Goal: Information Seeking & Learning: Compare options

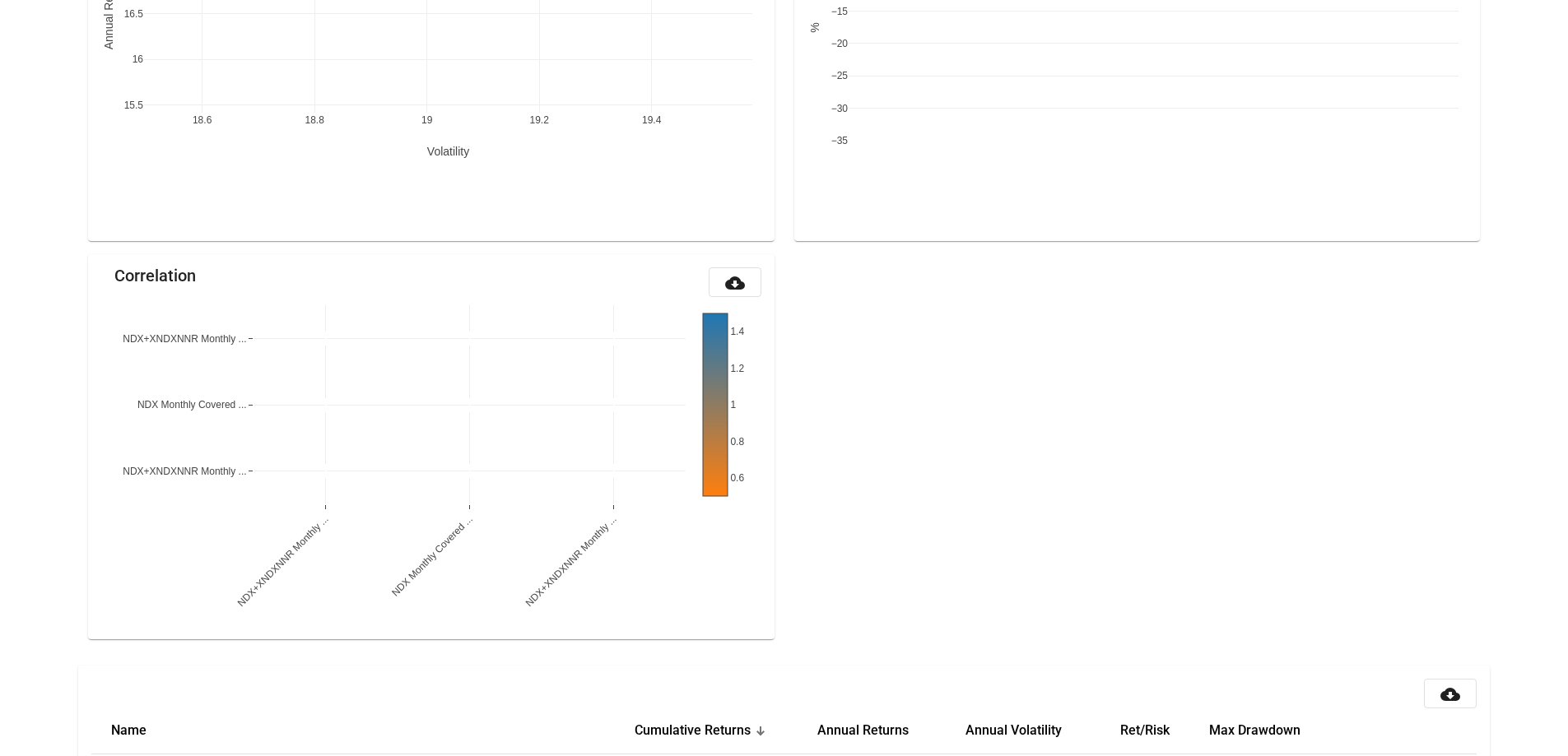
scroll to position [1701, 0]
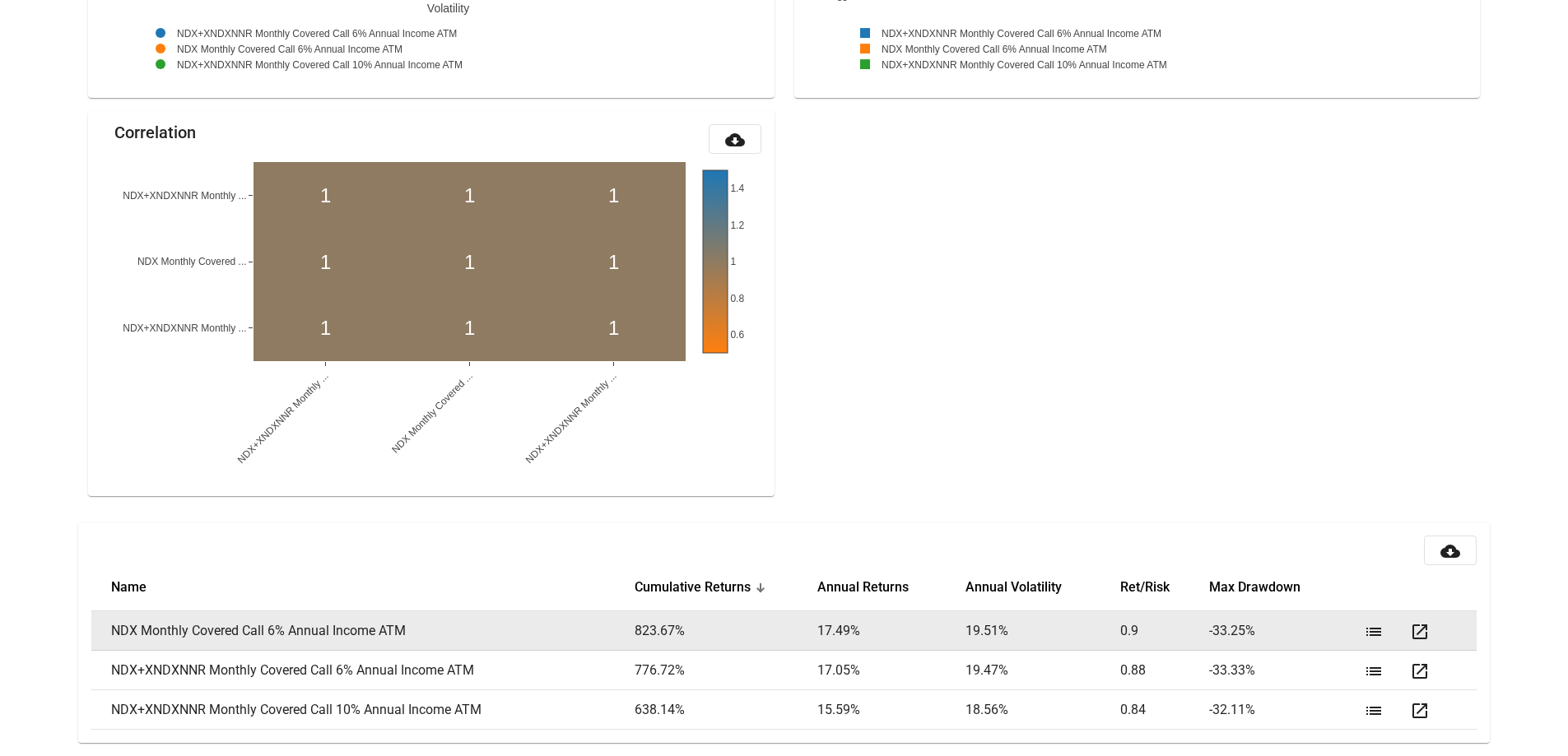
click at [1371, 627] on mat-icon "list" at bounding box center [1373, 632] width 20 height 20
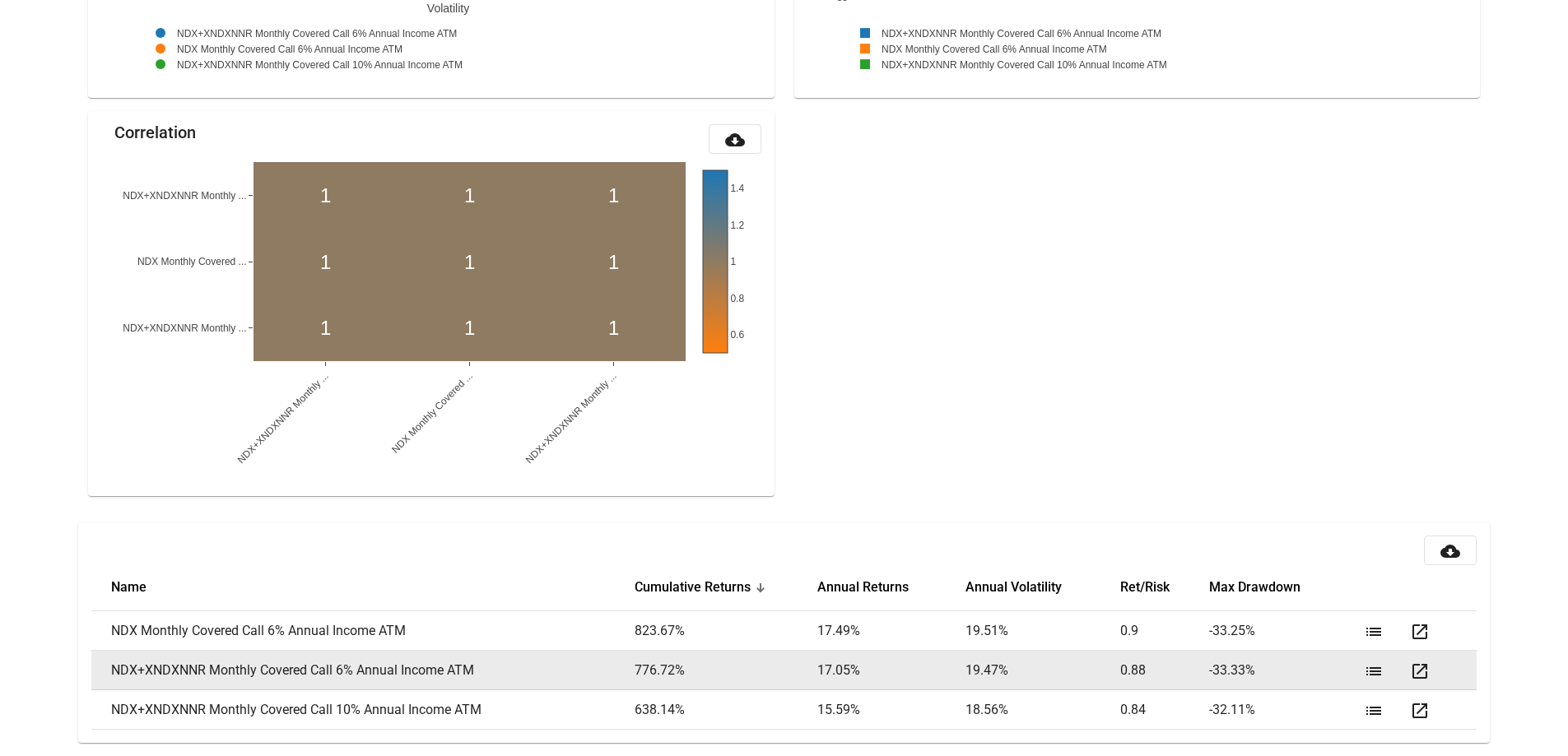
click at [1367, 662] on mat-icon "list" at bounding box center [1373, 671] width 20 height 20
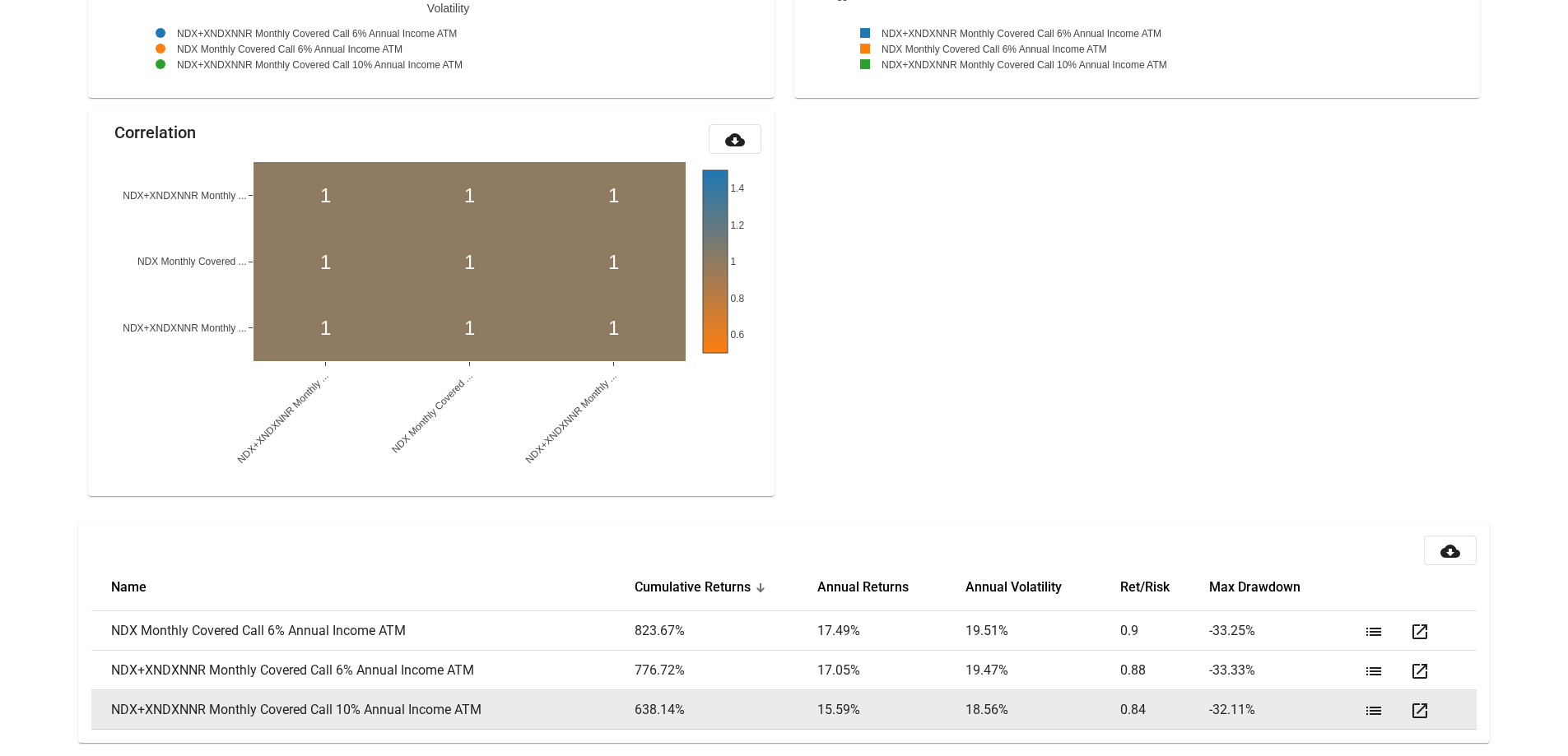
click at [1375, 716] on mat-icon "list" at bounding box center [1373, 711] width 20 height 20
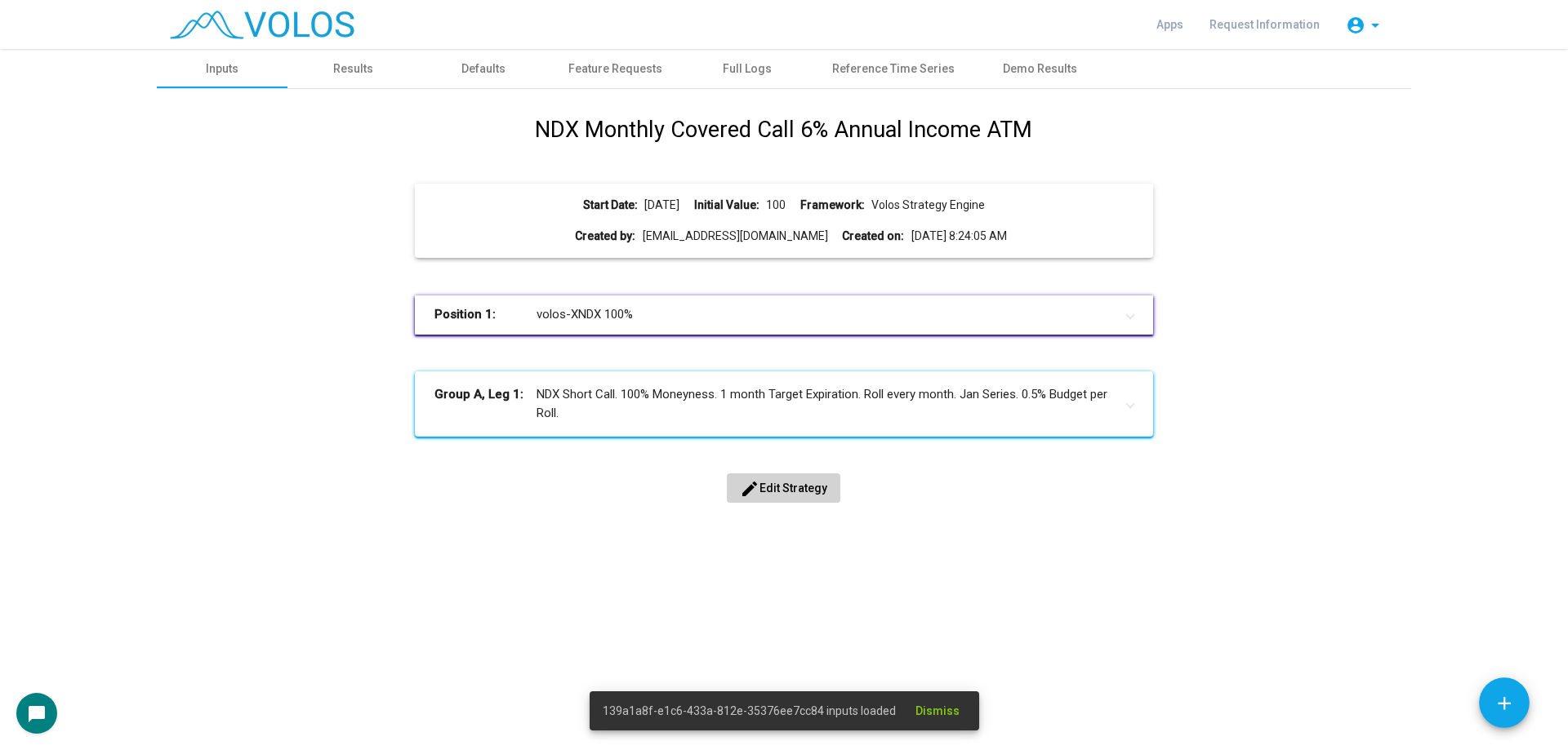
click at [815, 486] on span "edit Edit Strategy" at bounding box center [784, 487] width 88 height 13
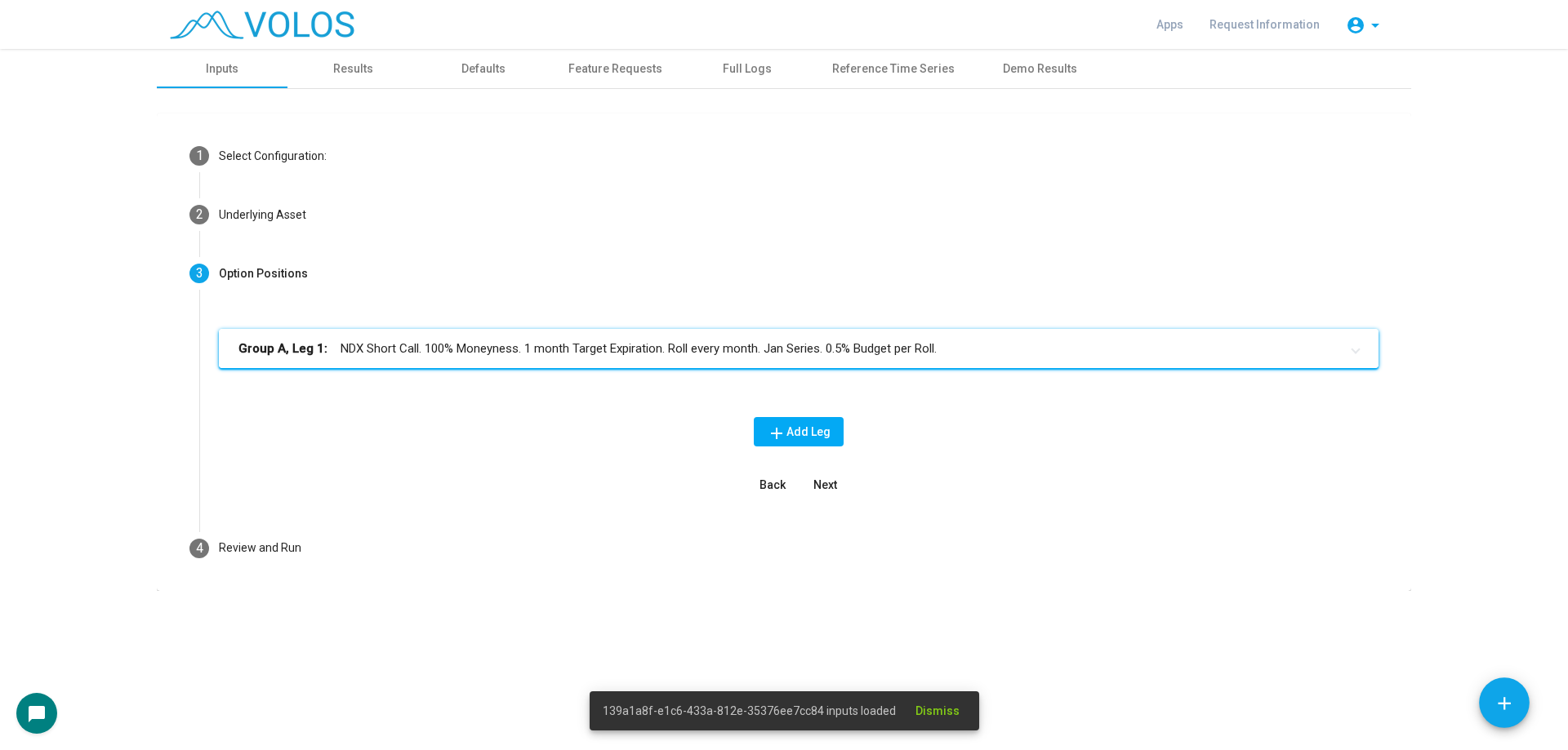
click at [561, 361] on mat-expansion-panel-header "Group A, Leg 1: NDX Short Call. 100% Moneyness. 1 month Target Expiration. Roll…" at bounding box center [798, 349] width 1160 height 39
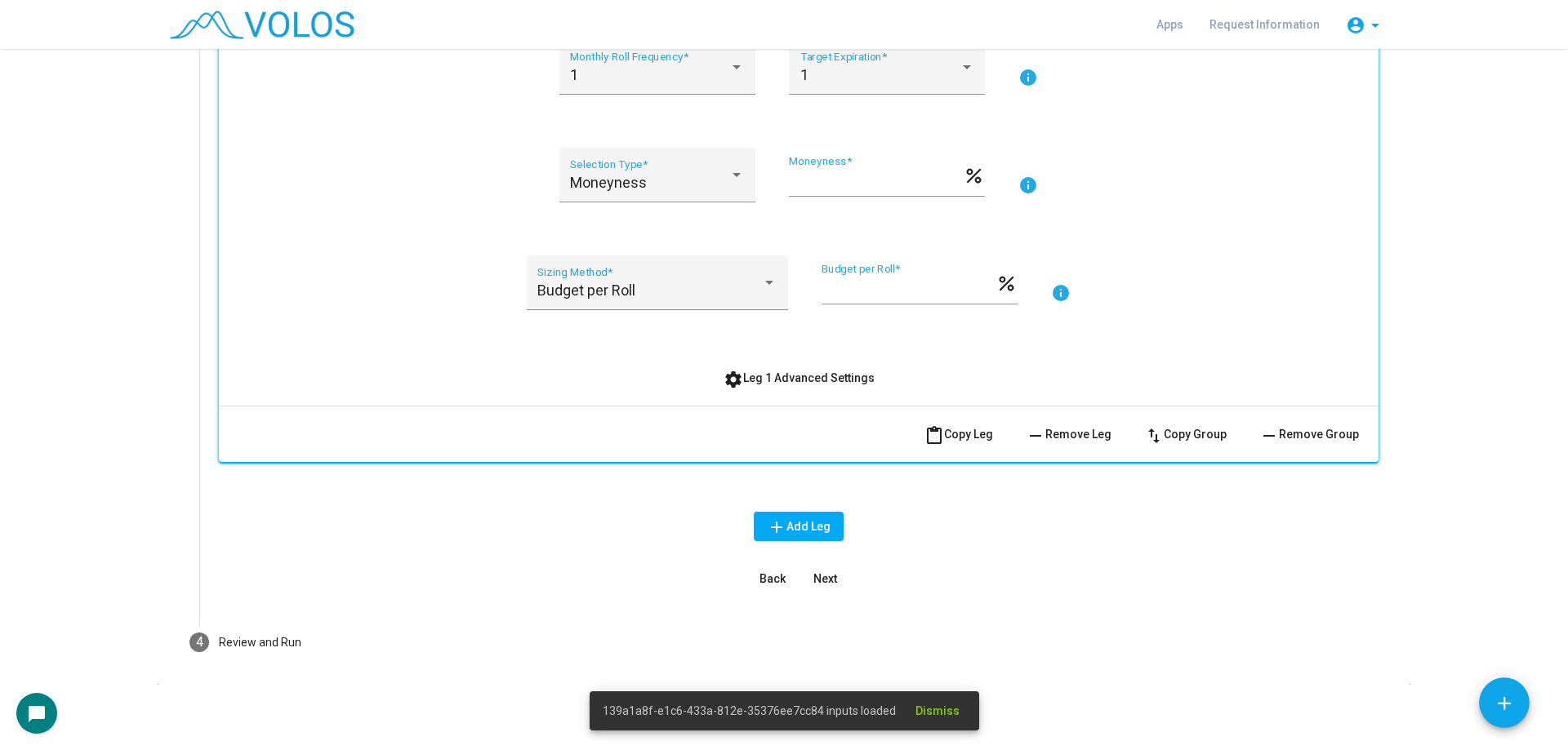
click at [825, 365] on button "settings Leg 1 Advanced Settings" at bounding box center [799, 378] width 177 height 30
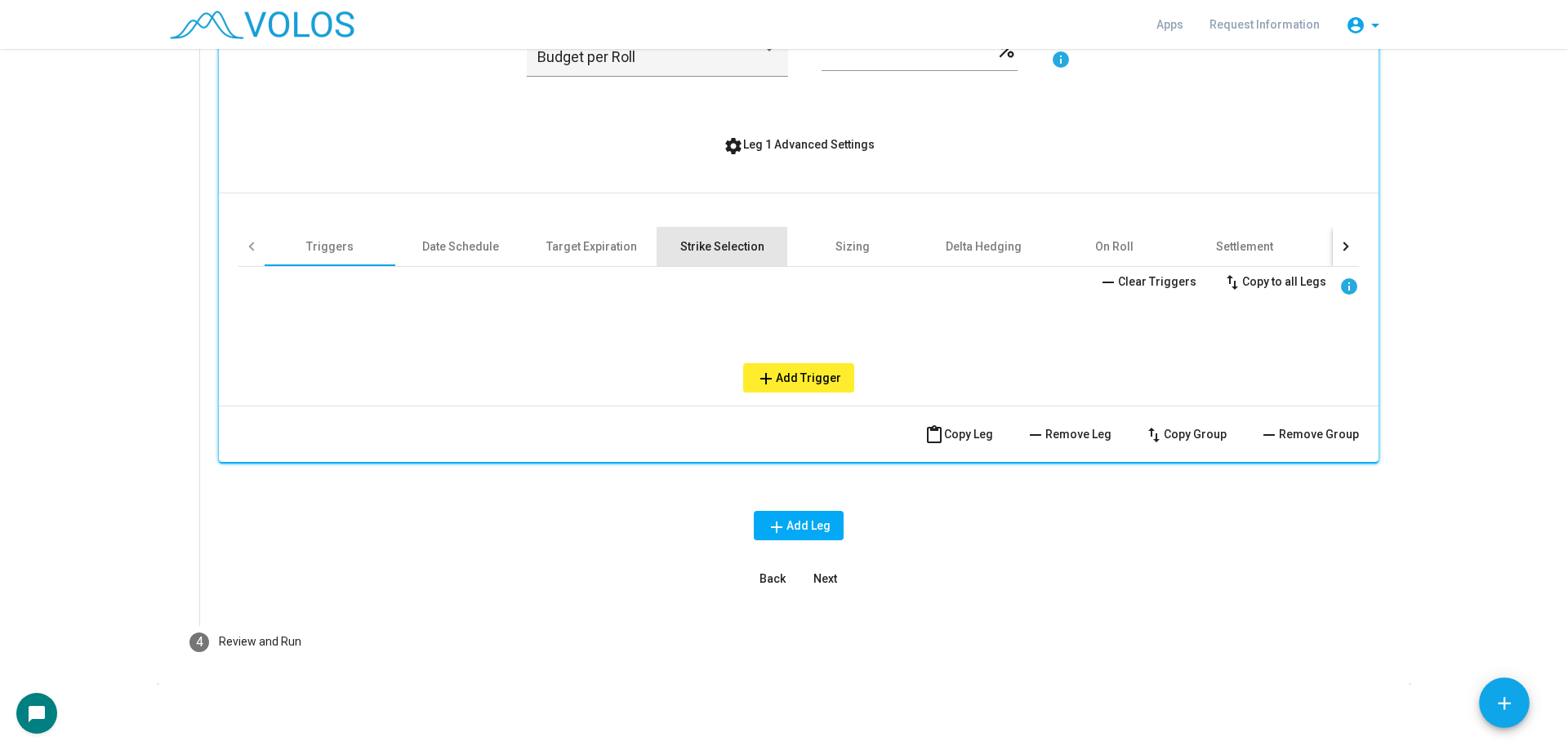
click at [698, 241] on div "Strike Selection" at bounding box center [722, 246] width 84 height 16
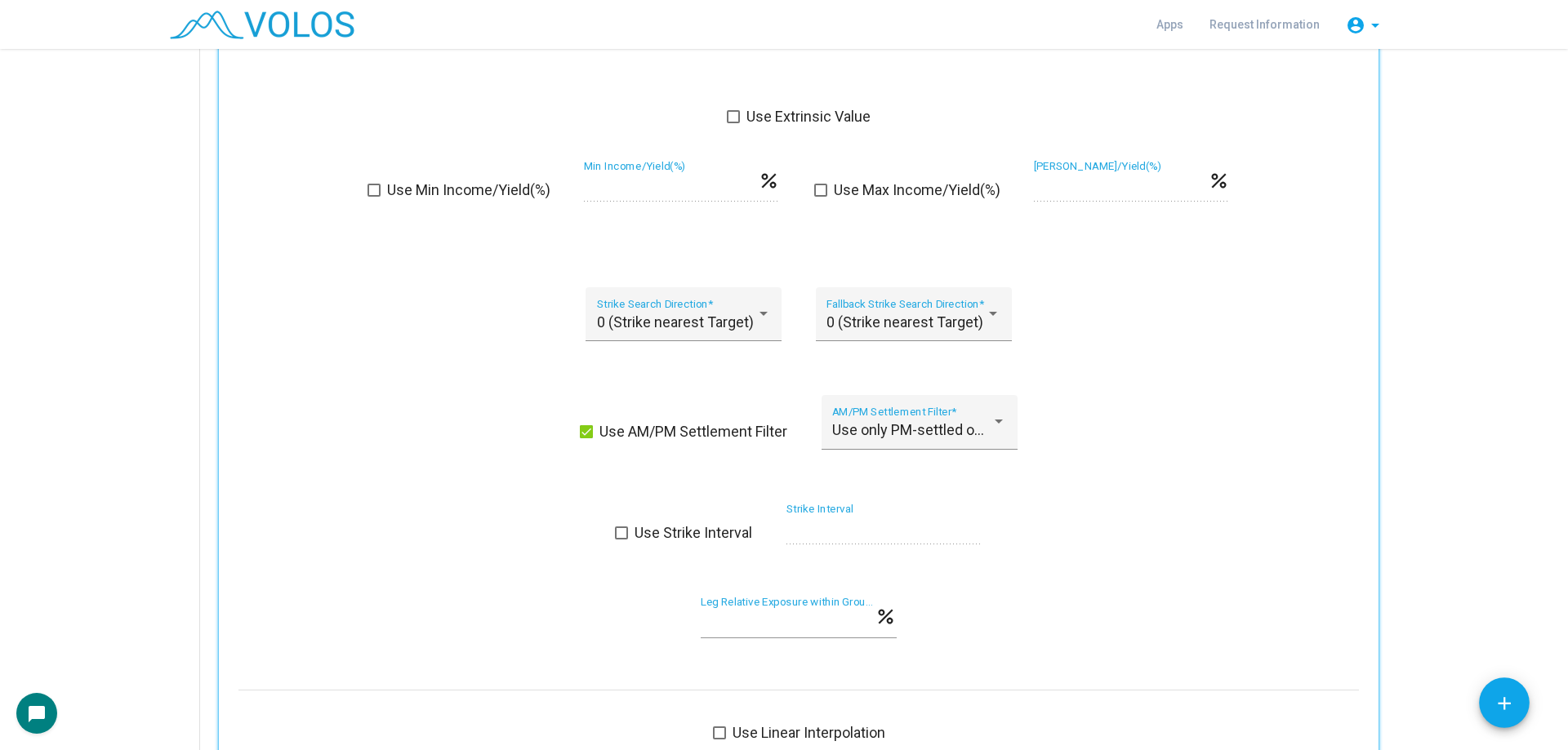
scroll to position [1172, 0]
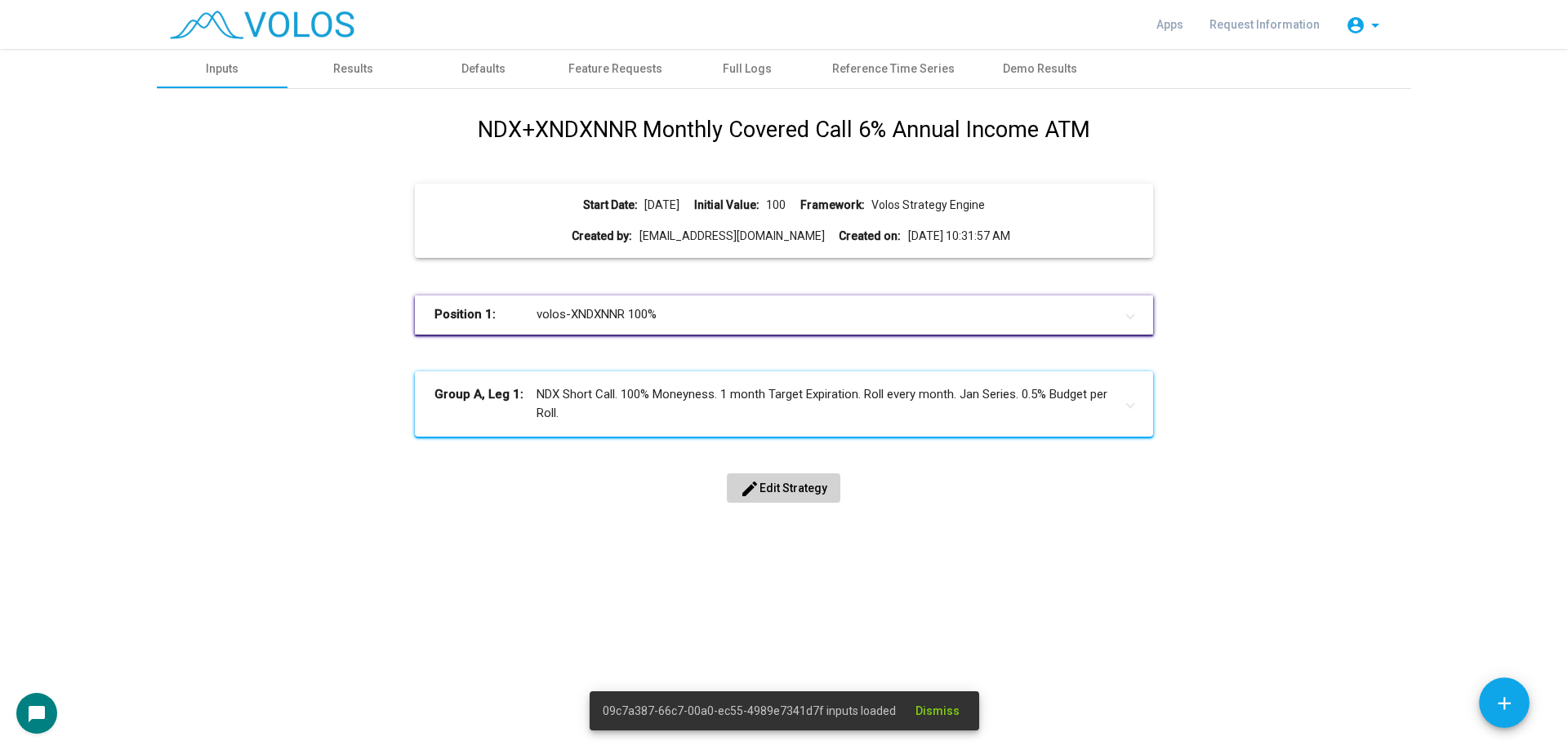
click at [801, 480] on button "edit Edit Strategy" at bounding box center [783, 488] width 113 height 30
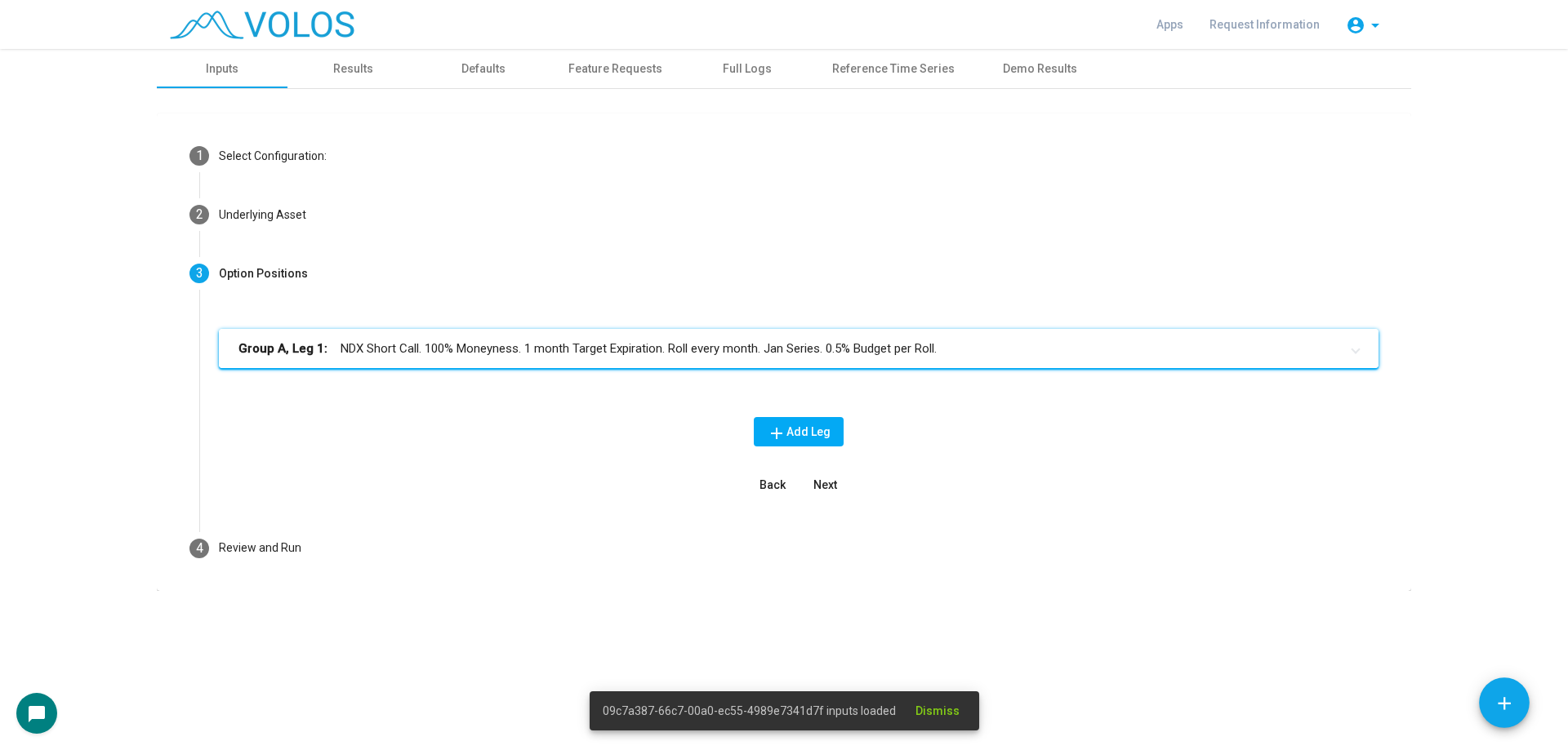
click at [604, 343] on mat-panel-title "Group A, Leg 1: NDX Short Call. 100% Moneyness. 1 month Target Expiration. Roll…" at bounding box center [789, 349] width 1101 height 19
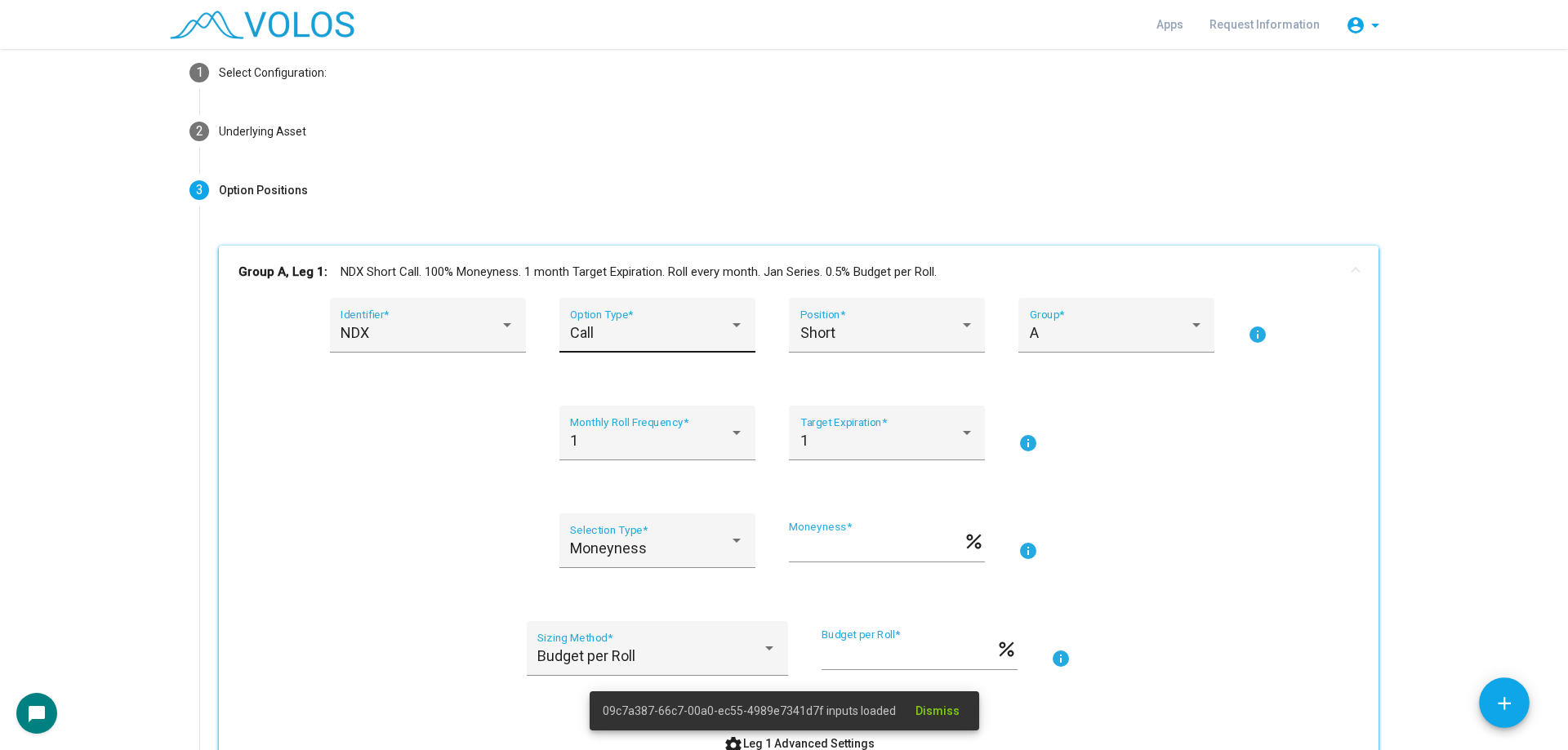
scroll to position [327, 0]
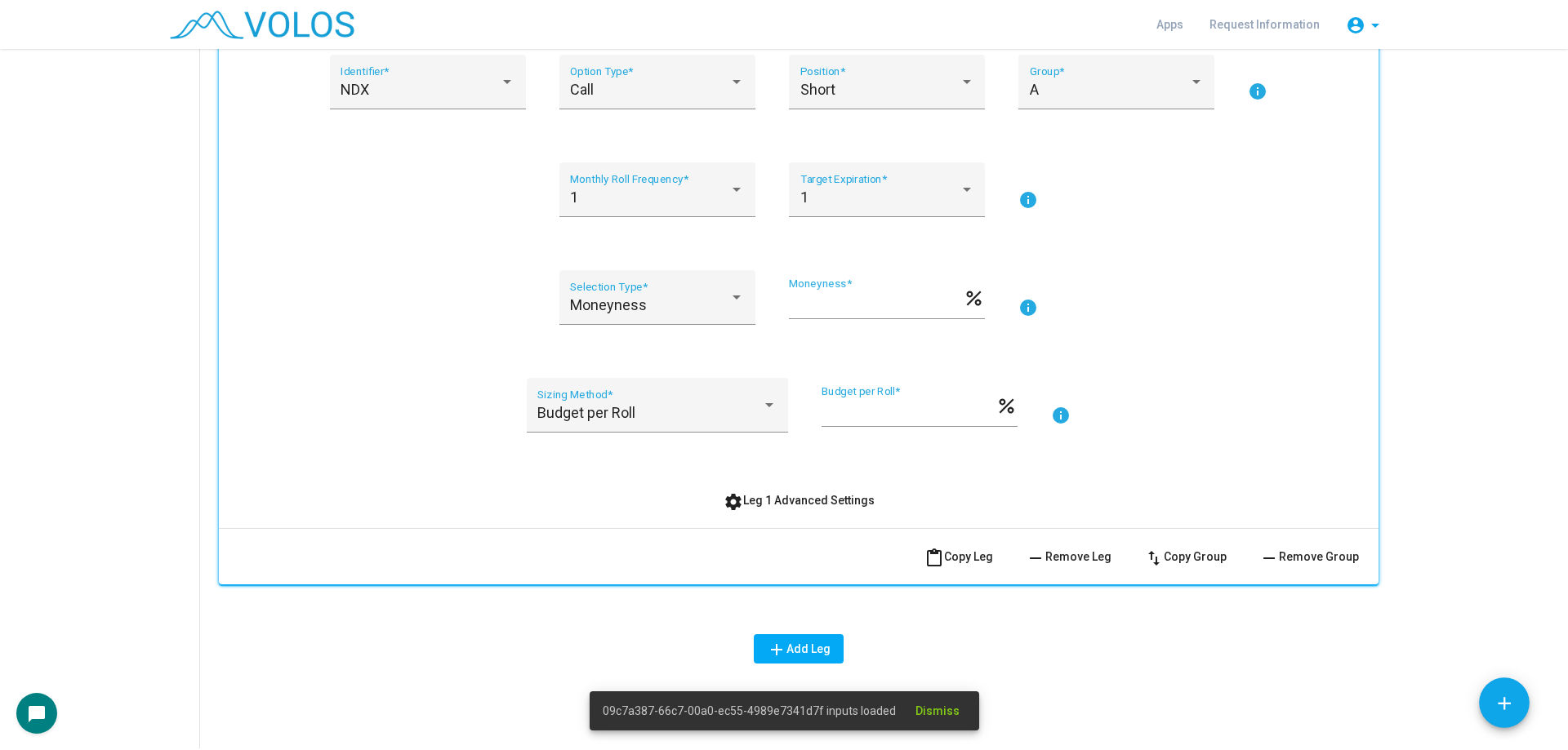
click at [809, 497] on span "settings Leg 1 Advanced Settings" at bounding box center [799, 500] width 151 height 13
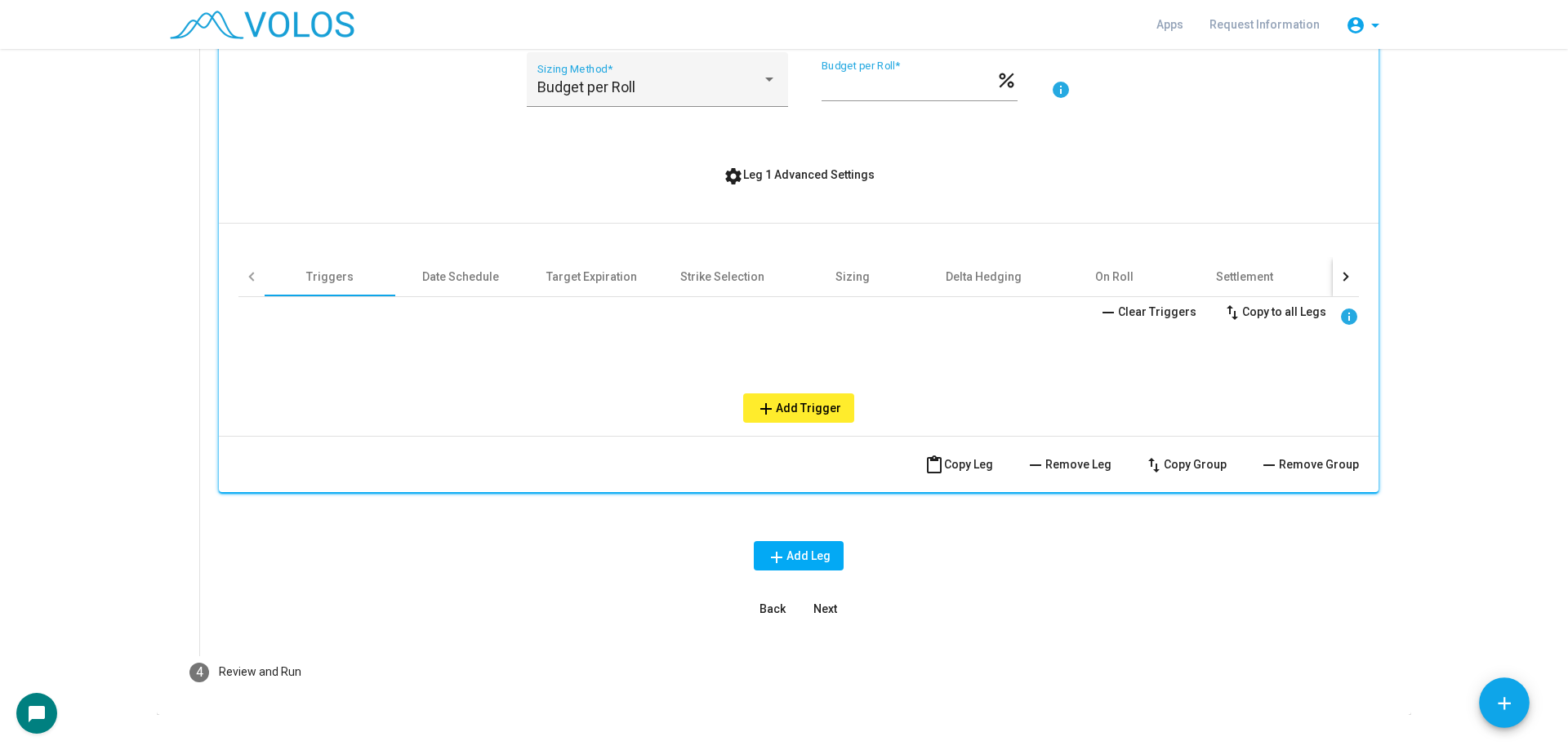
scroll to position [653, 0]
click at [862, 283] on div "Sizing" at bounding box center [852, 276] width 34 height 16
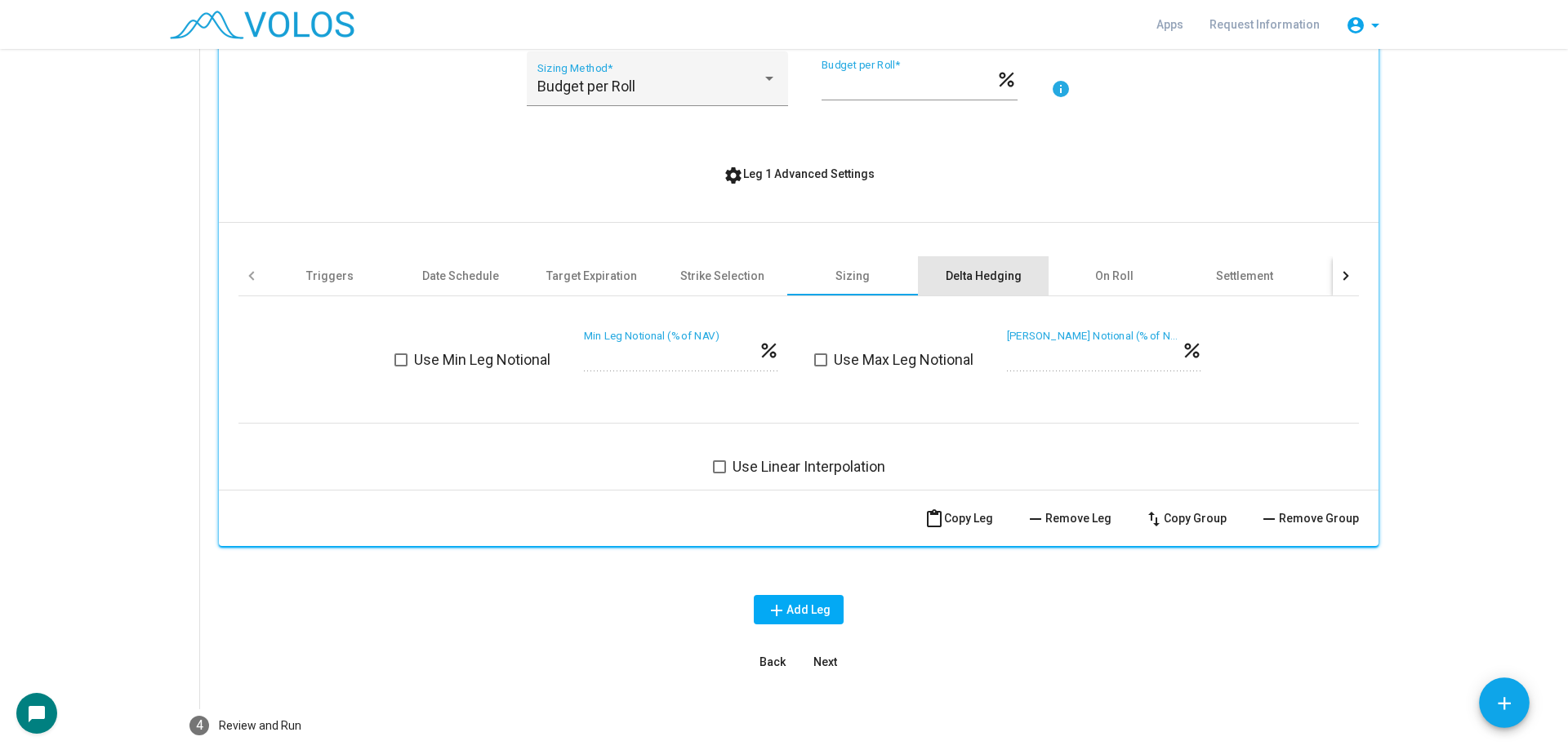
click at [949, 281] on div "Delta Hedging" at bounding box center [984, 276] width 76 height 16
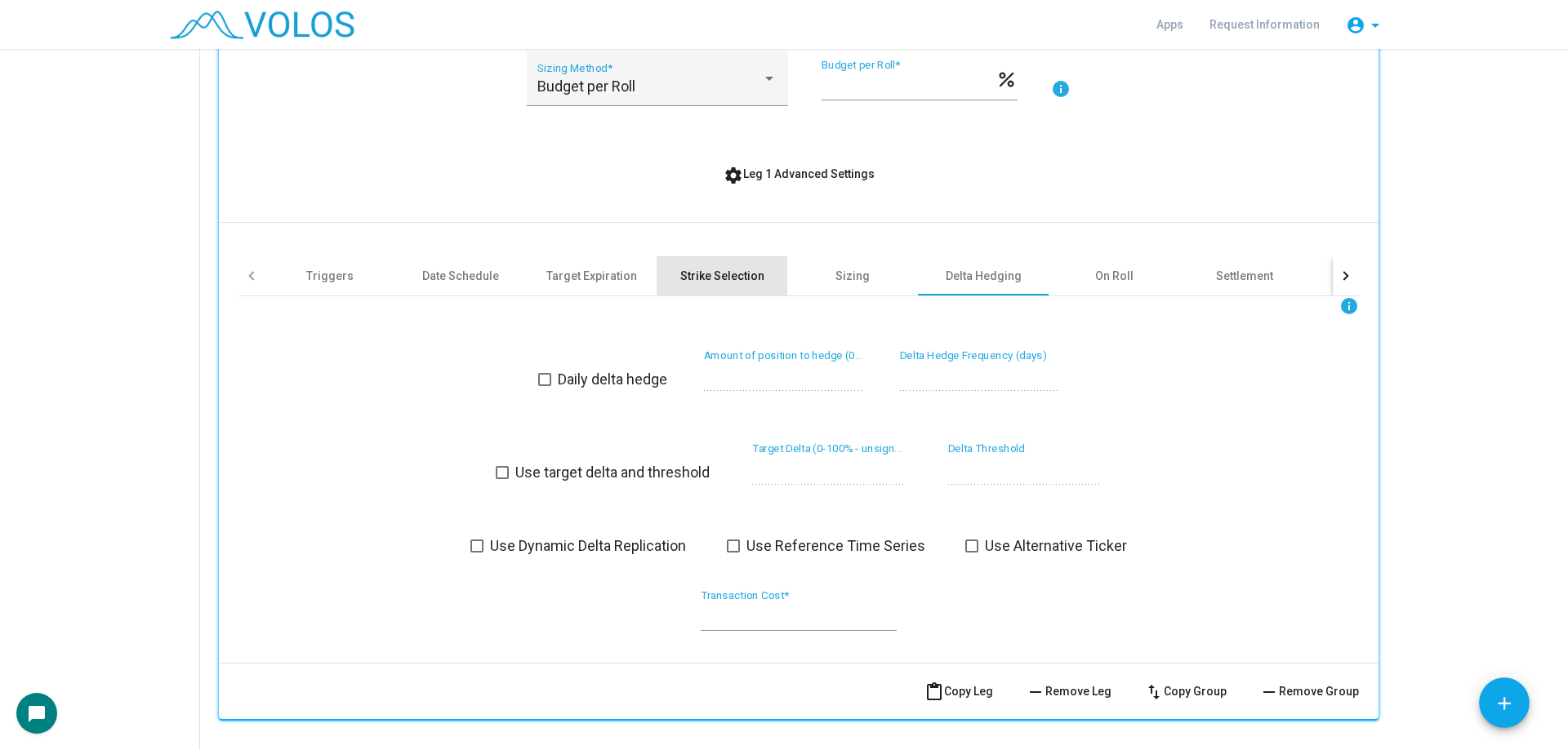
click at [705, 276] on div "Strike Selection" at bounding box center [722, 276] width 84 height 16
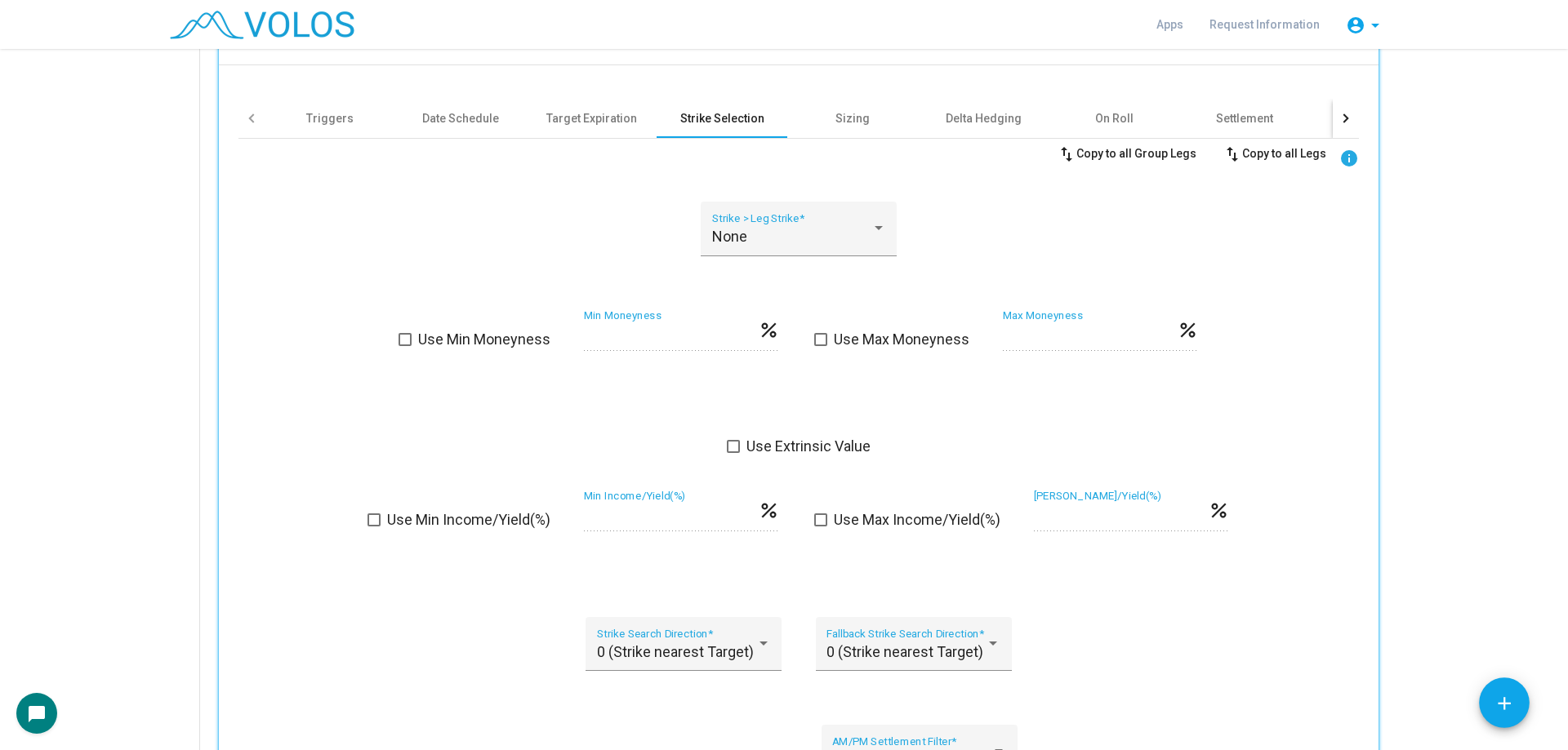
scroll to position [511, 0]
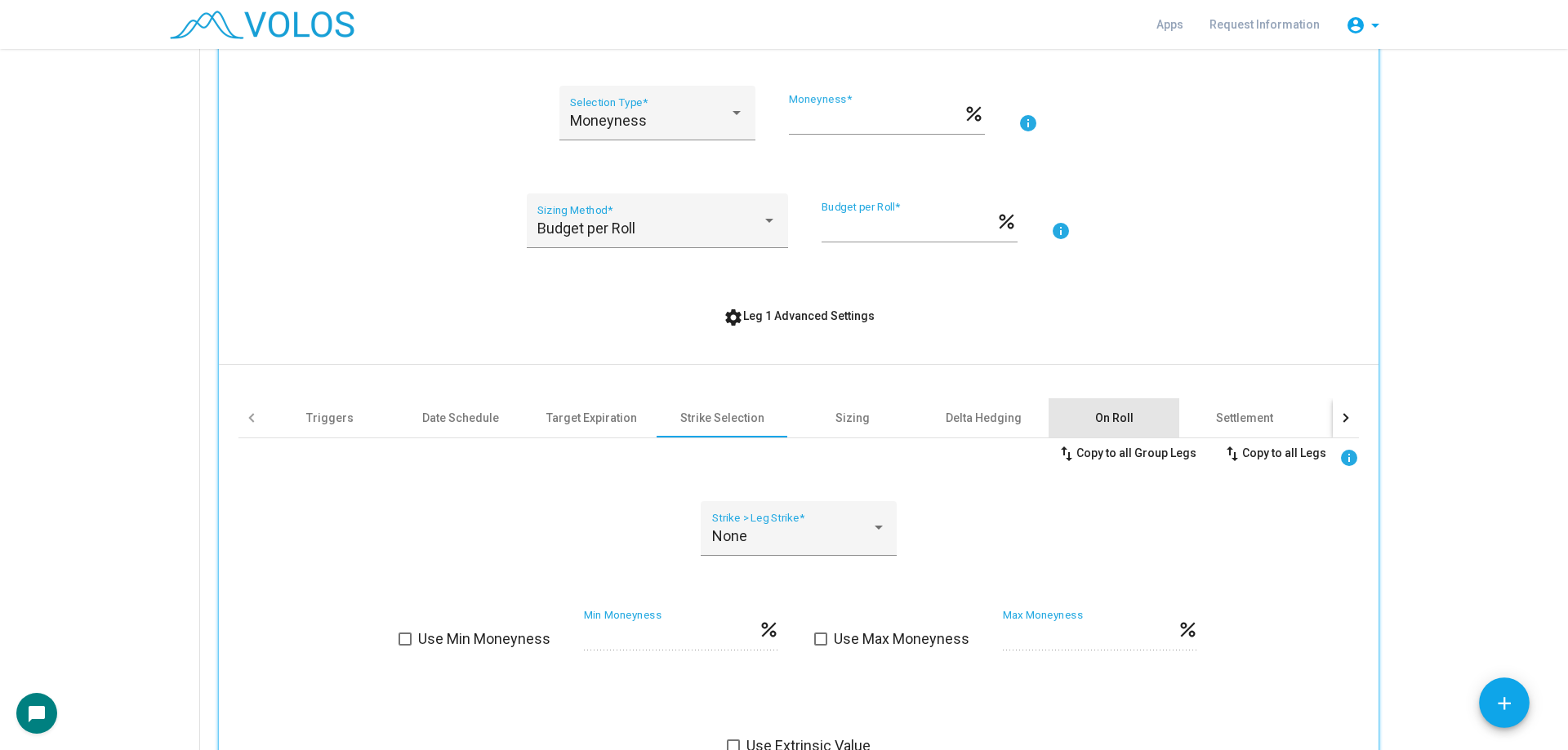
click at [1087, 407] on div "On Roll" at bounding box center [1115, 418] width 131 height 39
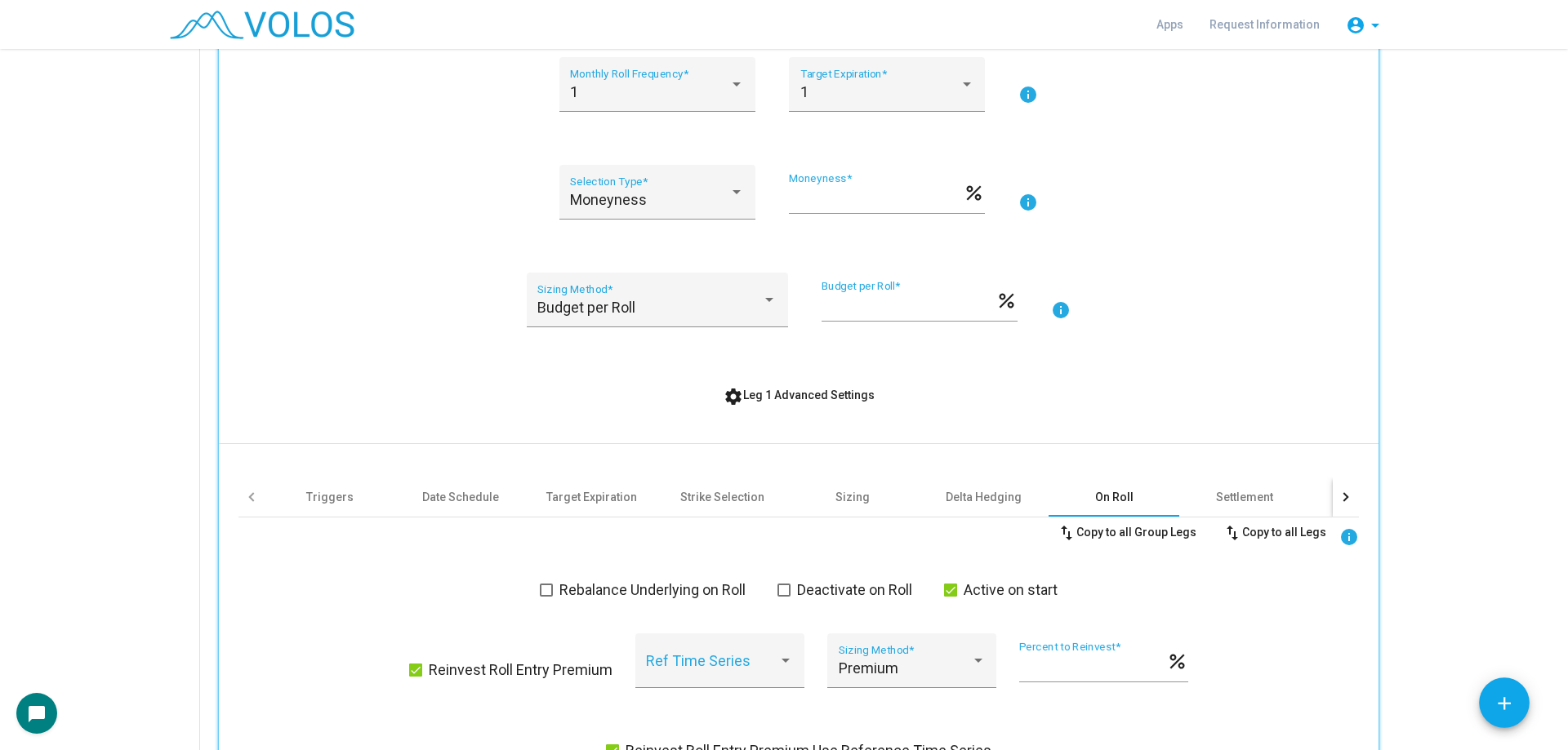
scroll to position [429, 0]
click at [817, 379] on div "NDX Identifier * Call Option Type * Short Position * A Group * info 1 Monthly R…" at bounding box center [798, 464] width 1120 height 1026
click at [795, 397] on span "settings Leg 1 Advanced Settings" at bounding box center [799, 397] width 151 height 13
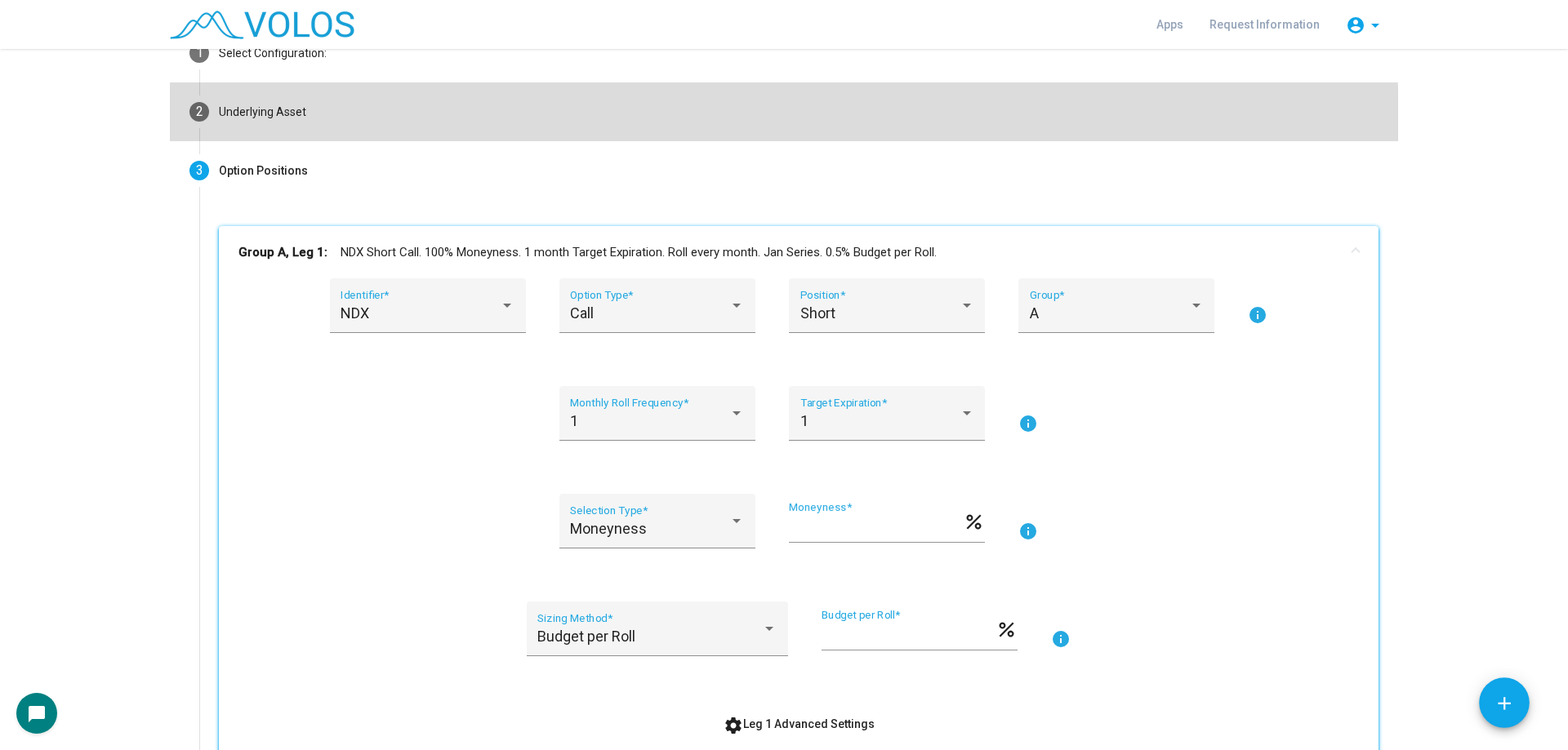
click at [396, 130] on mat-step-header "2 Underlying Asset" at bounding box center [784, 111] width 1229 height 59
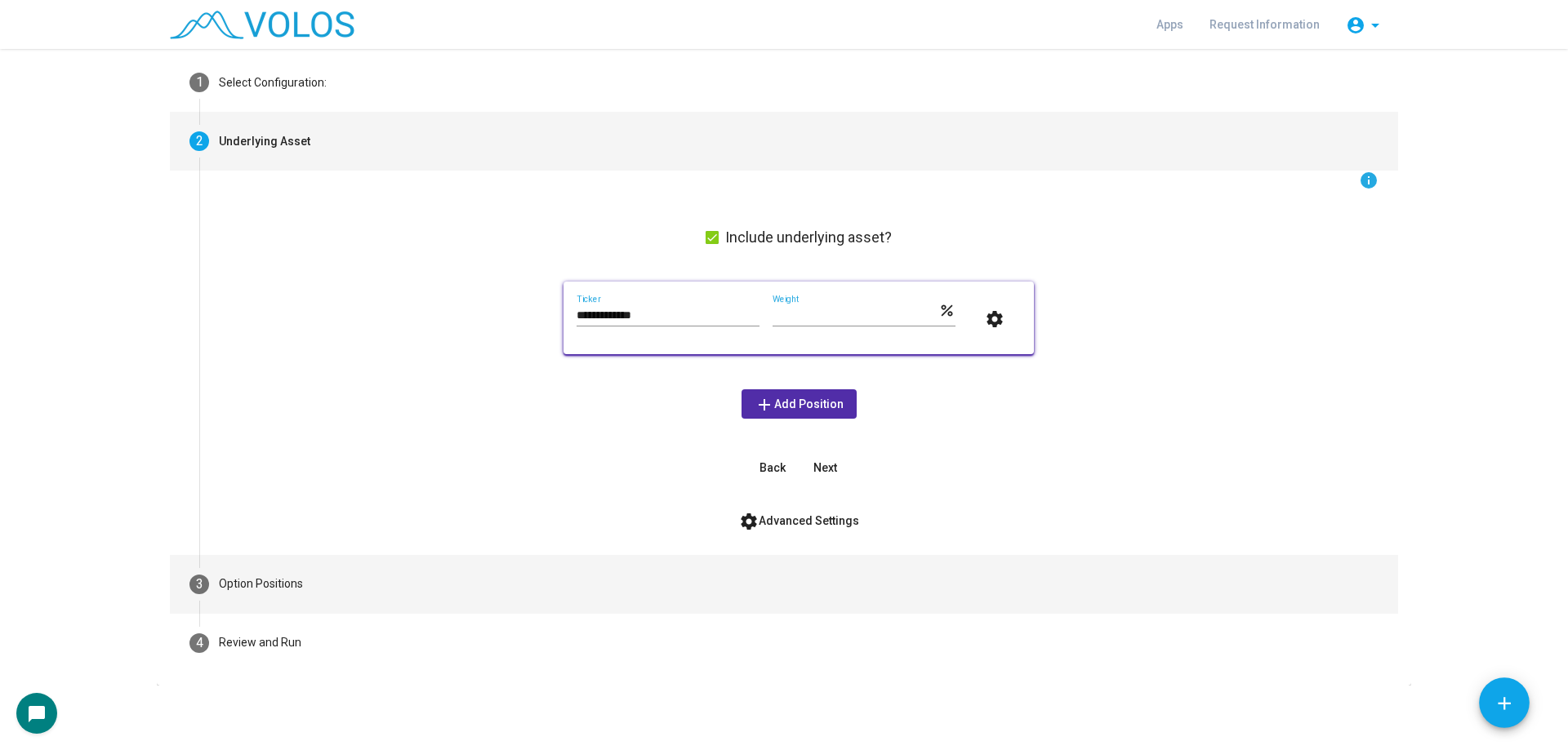
click at [441, 564] on mat-step-header "3 Option Positions" at bounding box center [784, 584] width 1229 height 59
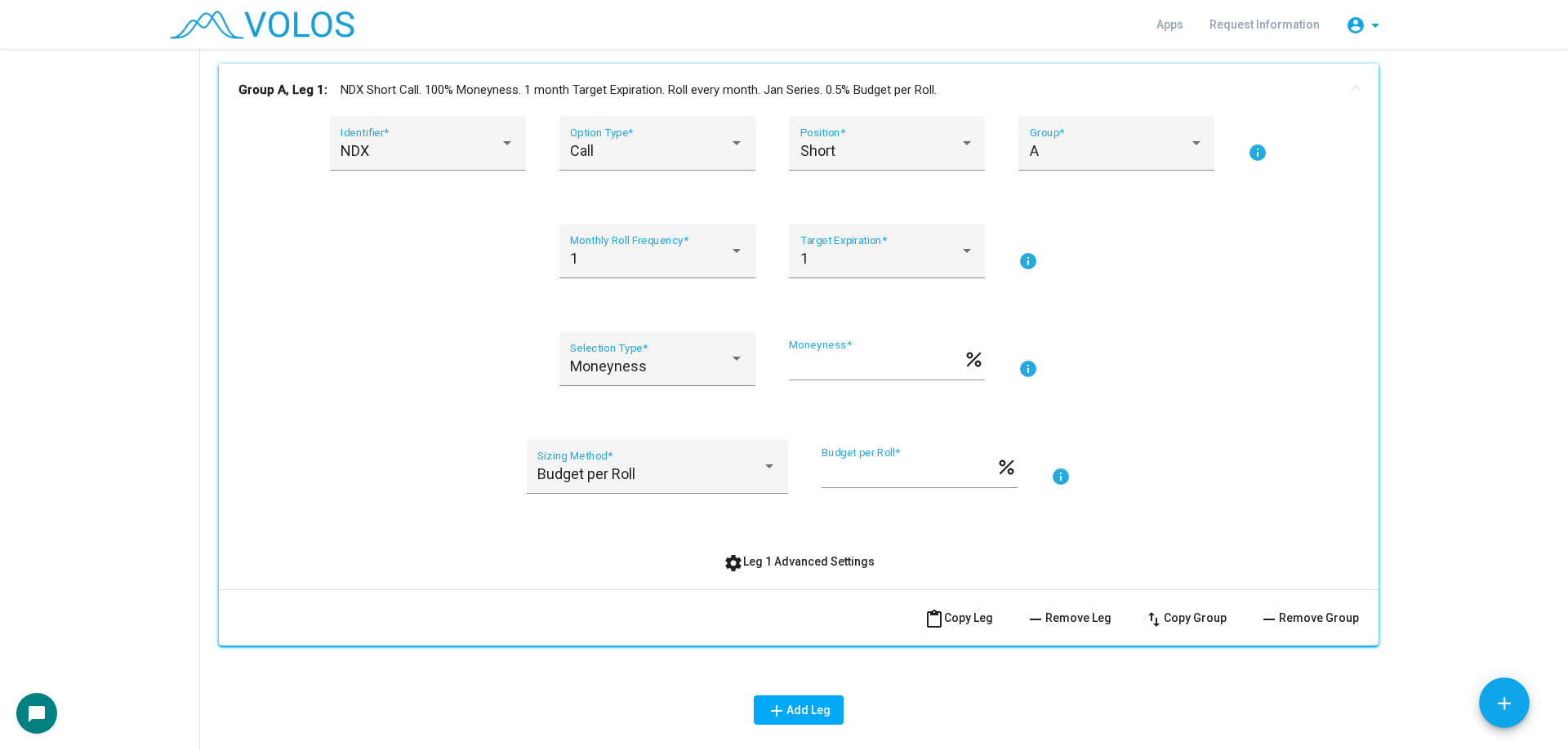
scroll to position [236, 0]
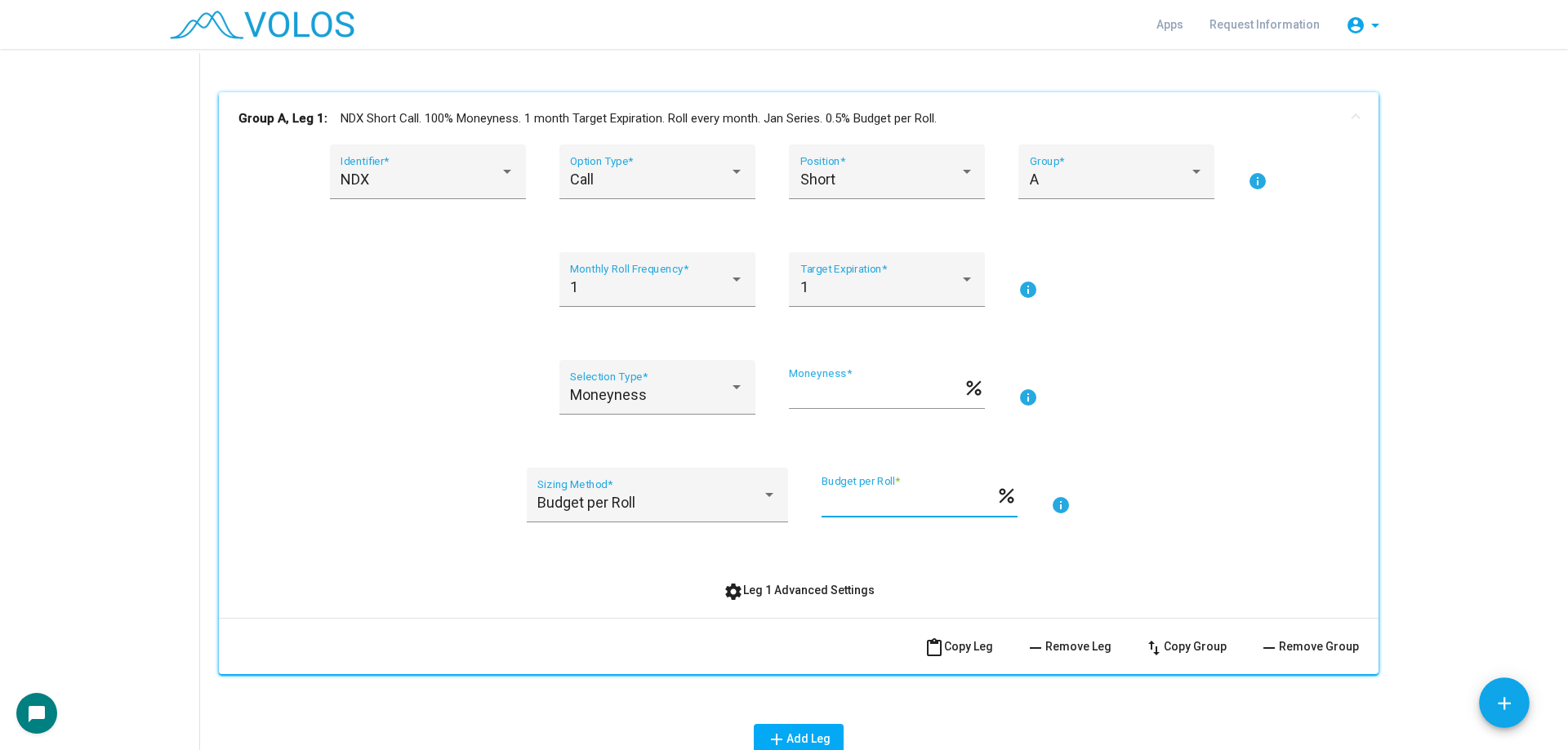
drag, startPoint x: 870, startPoint y: 508, endPoint x: 819, endPoint y: 508, distance: 51.0
click at [822, 508] on input "***" at bounding box center [909, 502] width 174 height 16
click at [915, 535] on div "*** Budget per Roll * percent" at bounding box center [920, 505] width 196 height 60
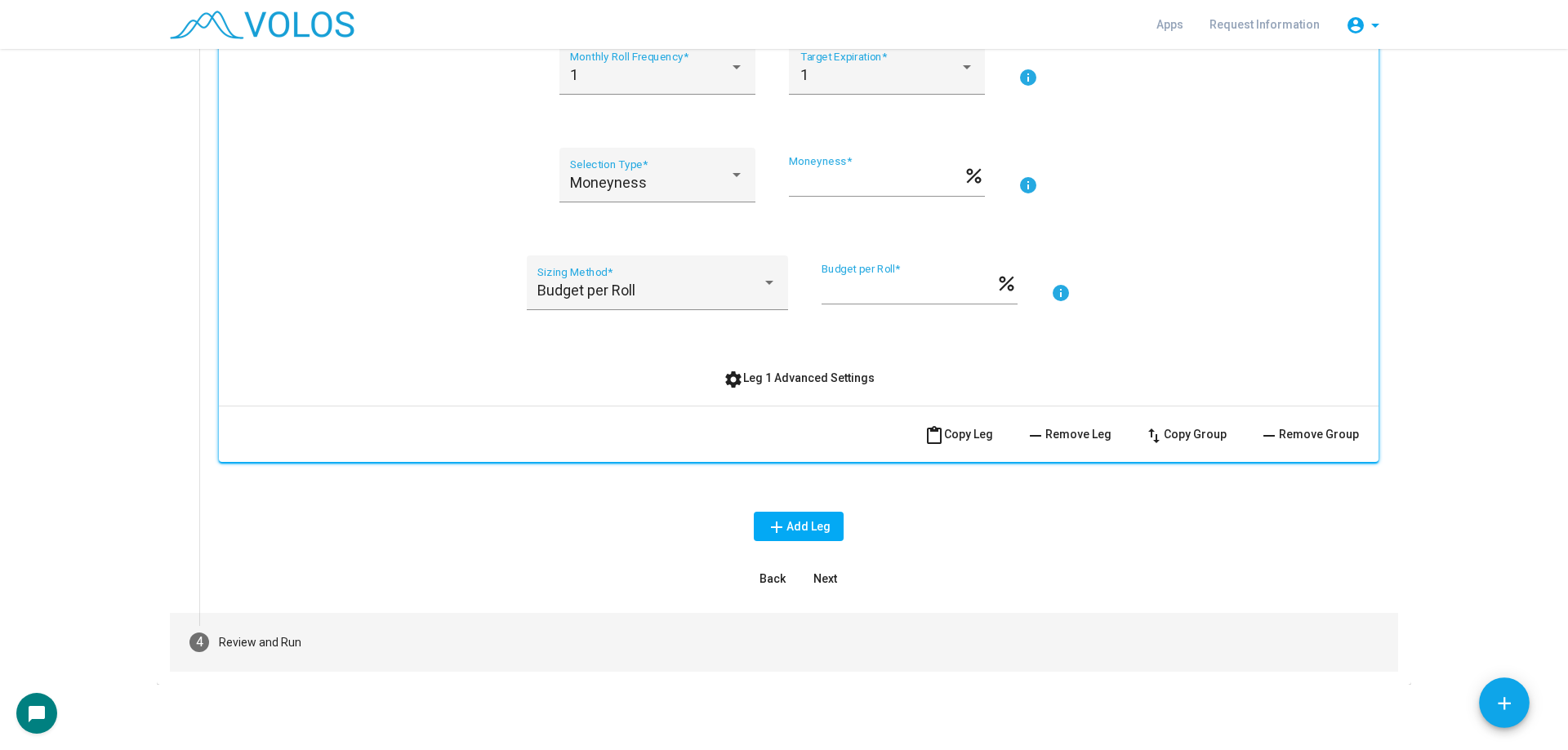
click at [411, 635] on mat-step-header "4 Review and Run" at bounding box center [784, 642] width 1229 height 59
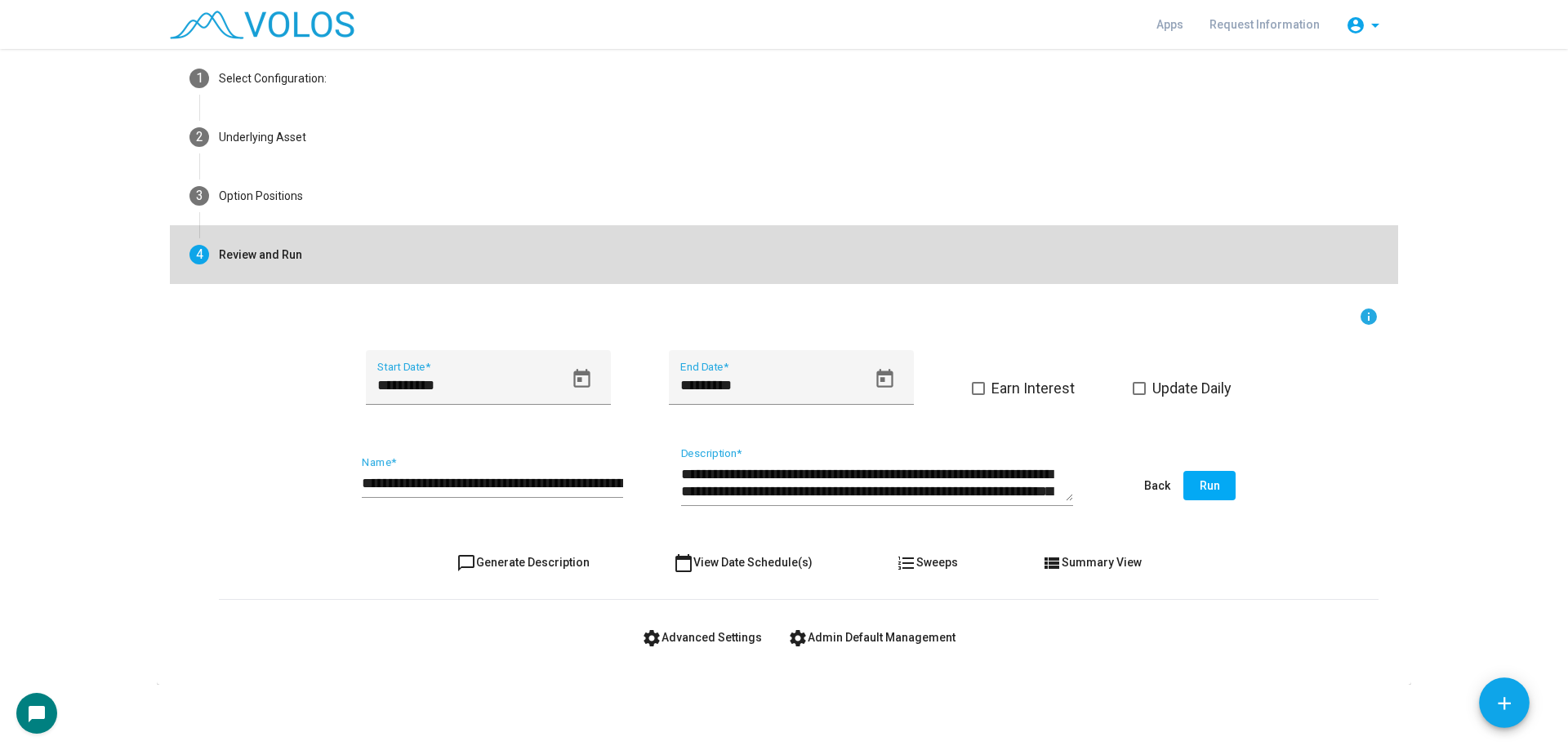
scroll to position [77, 0]
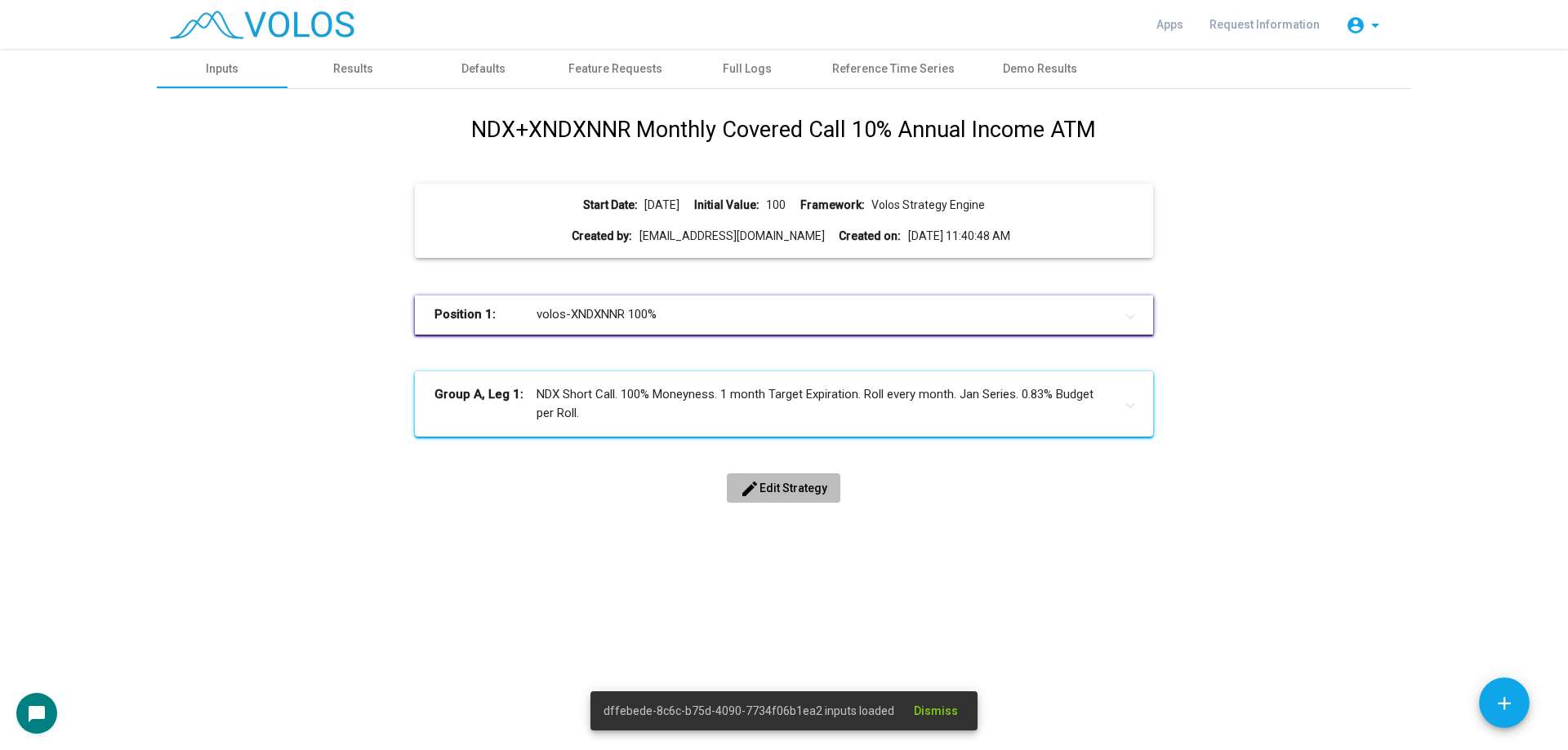
click at [791, 485] on span "edit Edit Strategy" at bounding box center [784, 487] width 88 height 13
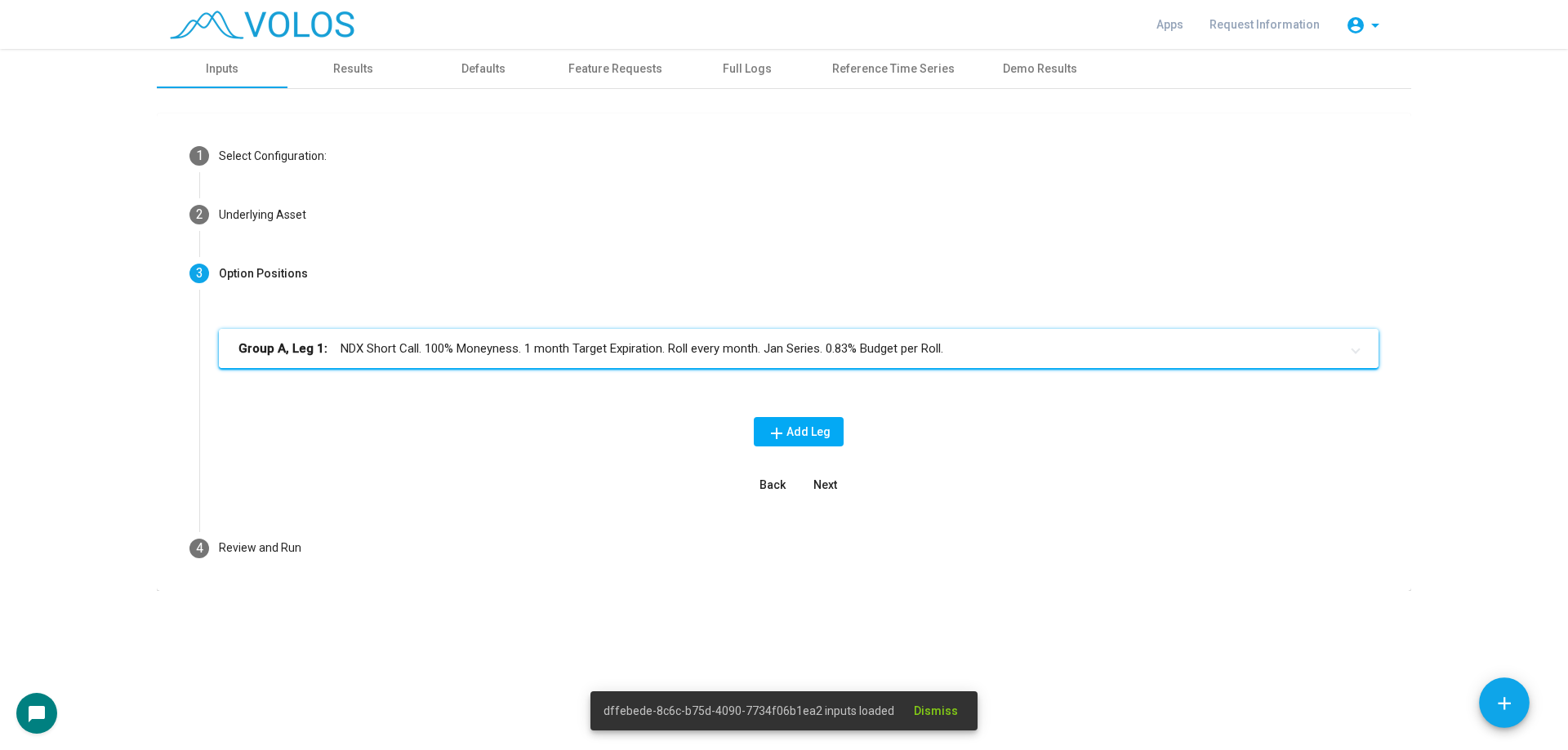
click at [569, 364] on mat-expansion-panel-header "Group A, Leg 1: NDX Short Call. 100% Moneyness. 1 month Target Expiration. Roll…" at bounding box center [798, 349] width 1160 height 39
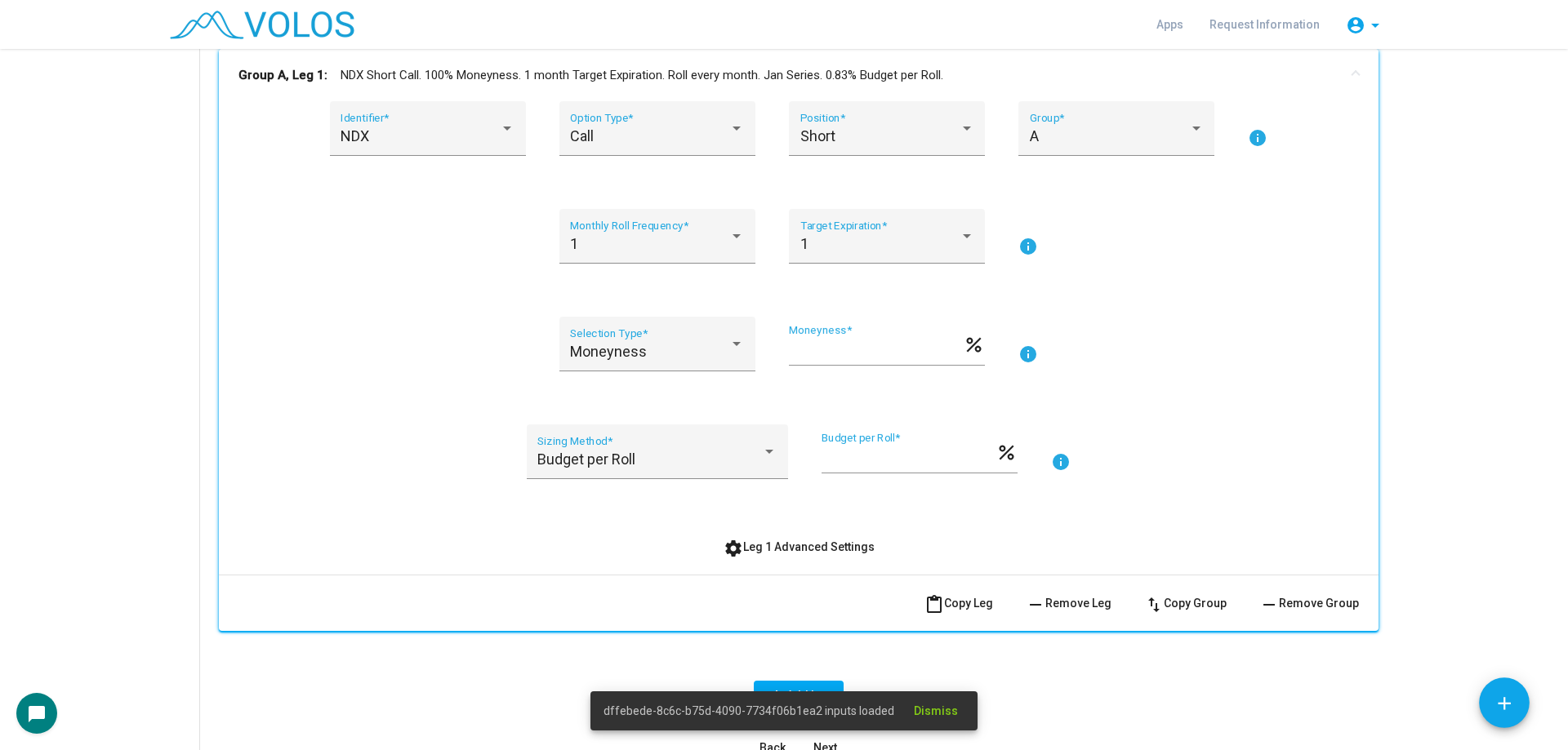
scroll to position [327, 0]
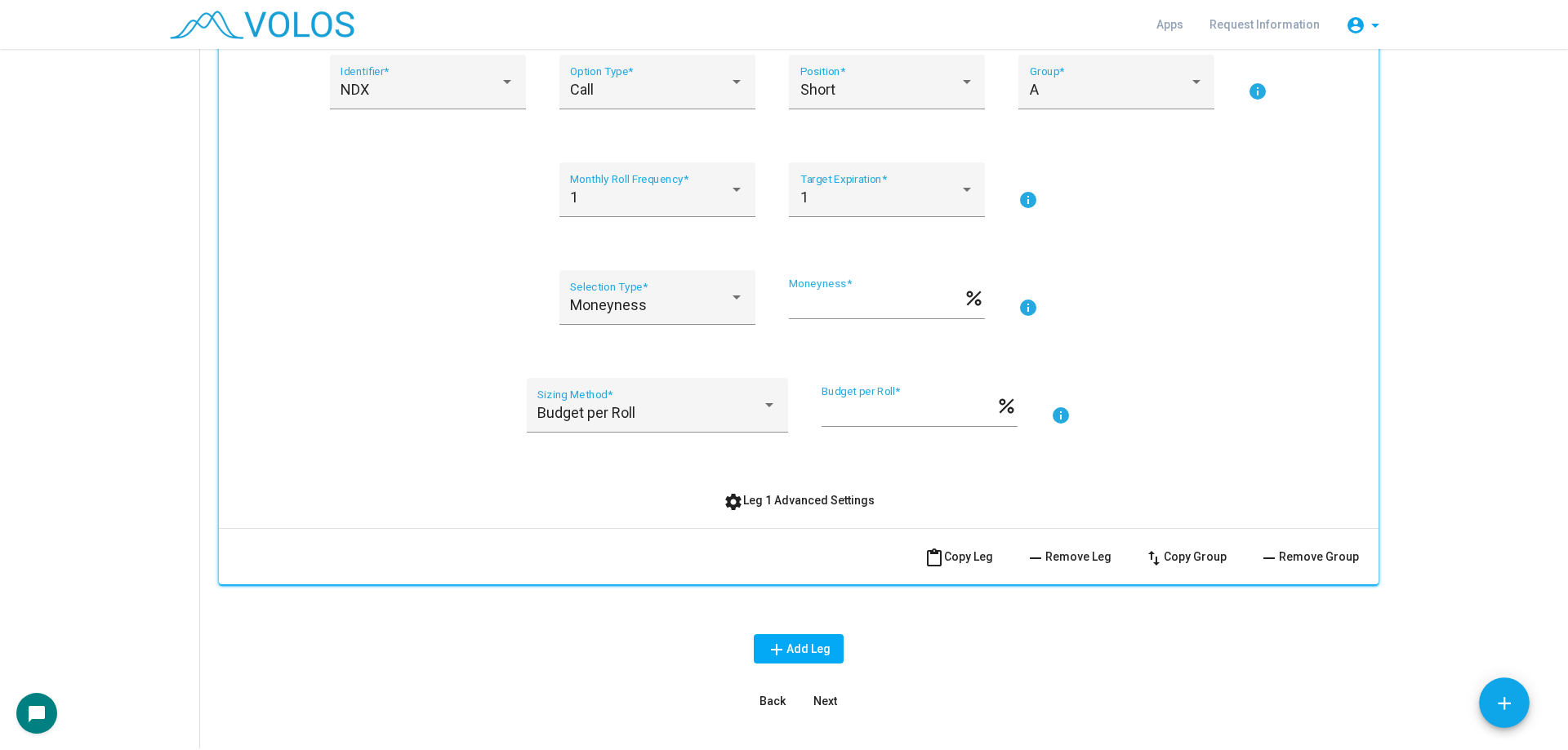
drag, startPoint x: 802, startPoint y: 411, endPoint x: 791, endPoint y: 411, distance: 11.0
click at [791, 411] on div "Budget per Roll Sizing Method * **** Budget per Roll * percent info" at bounding box center [798, 414] width 1120 height 74
drag, startPoint x: 860, startPoint y: 411, endPoint x: 791, endPoint y: 415, distance: 69.1
click at [791, 415] on div "Budget per Roll Sizing Method * **** Budget per Roll * percent info" at bounding box center [798, 414] width 1120 height 74
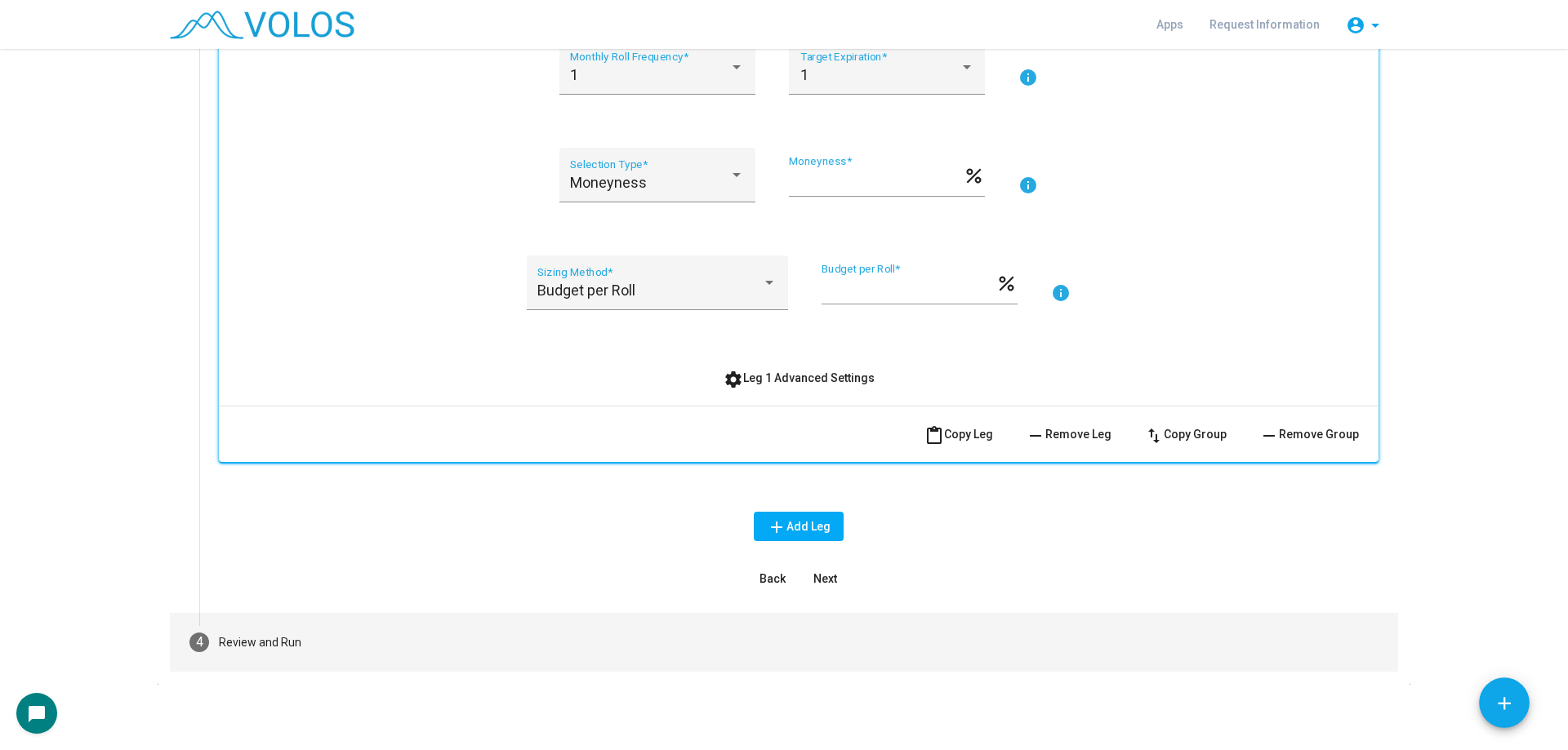
click at [543, 646] on mat-step-header "4 Review and Run" at bounding box center [784, 642] width 1229 height 59
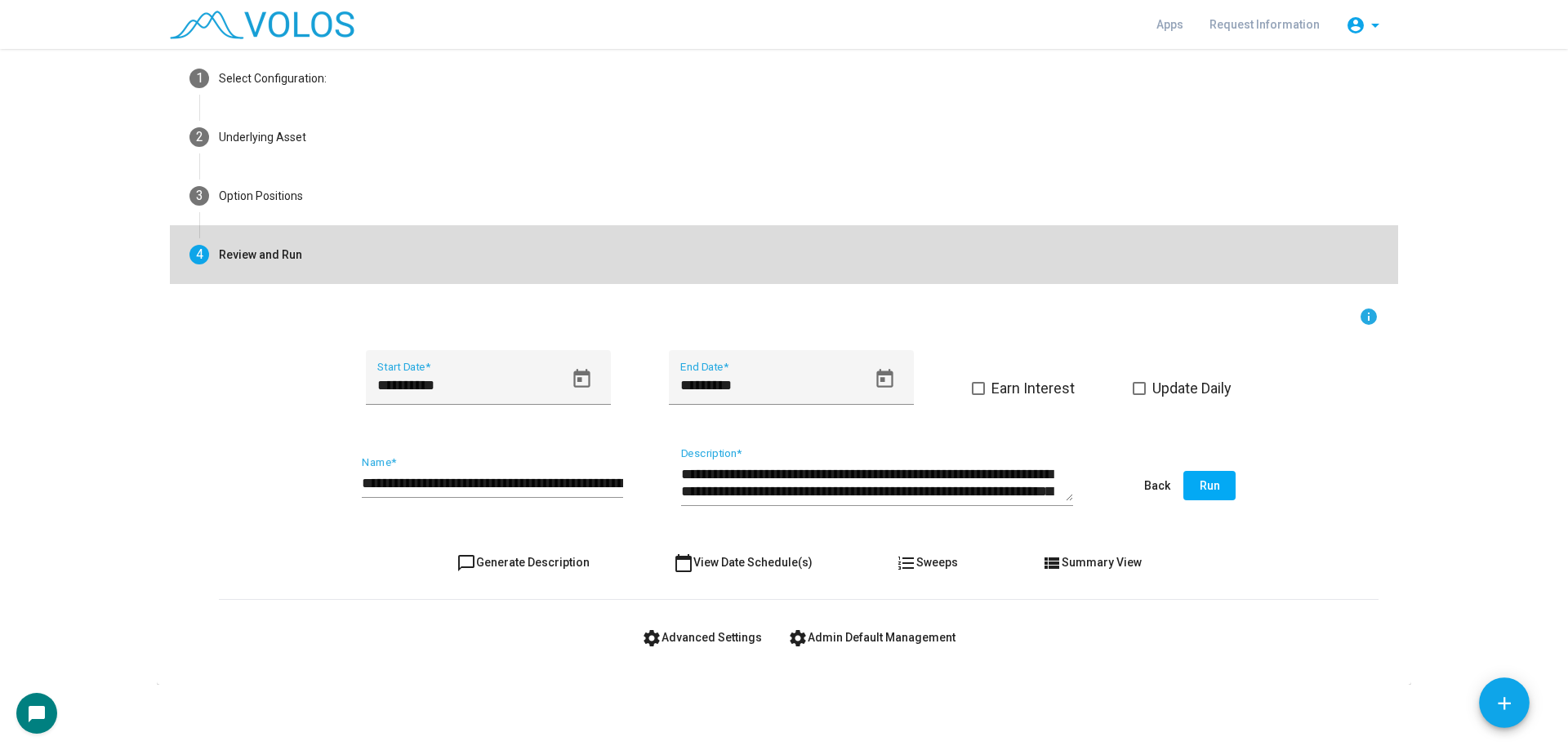
scroll to position [77, 0]
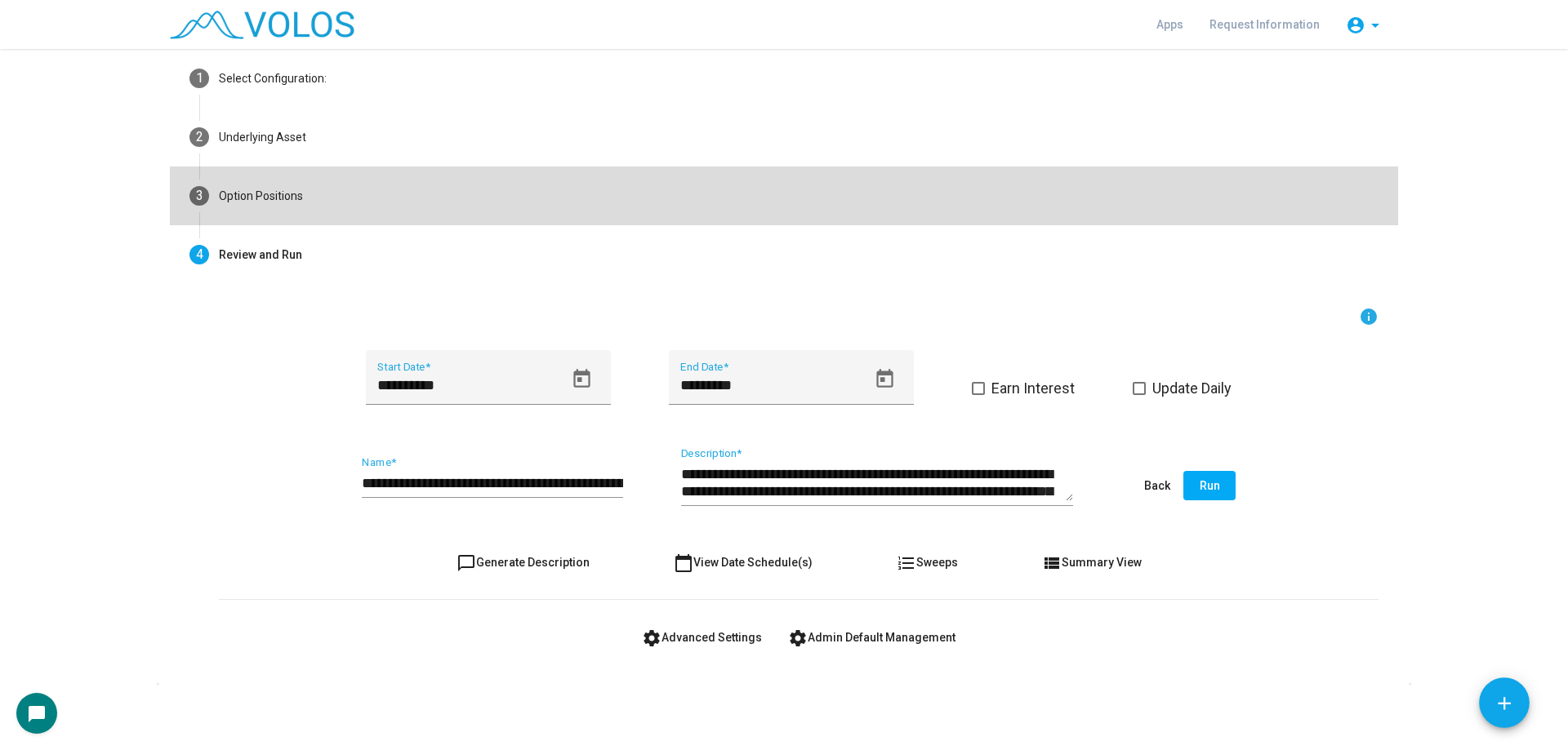
click at [331, 198] on mat-step-header "3 Option Positions" at bounding box center [784, 196] width 1229 height 59
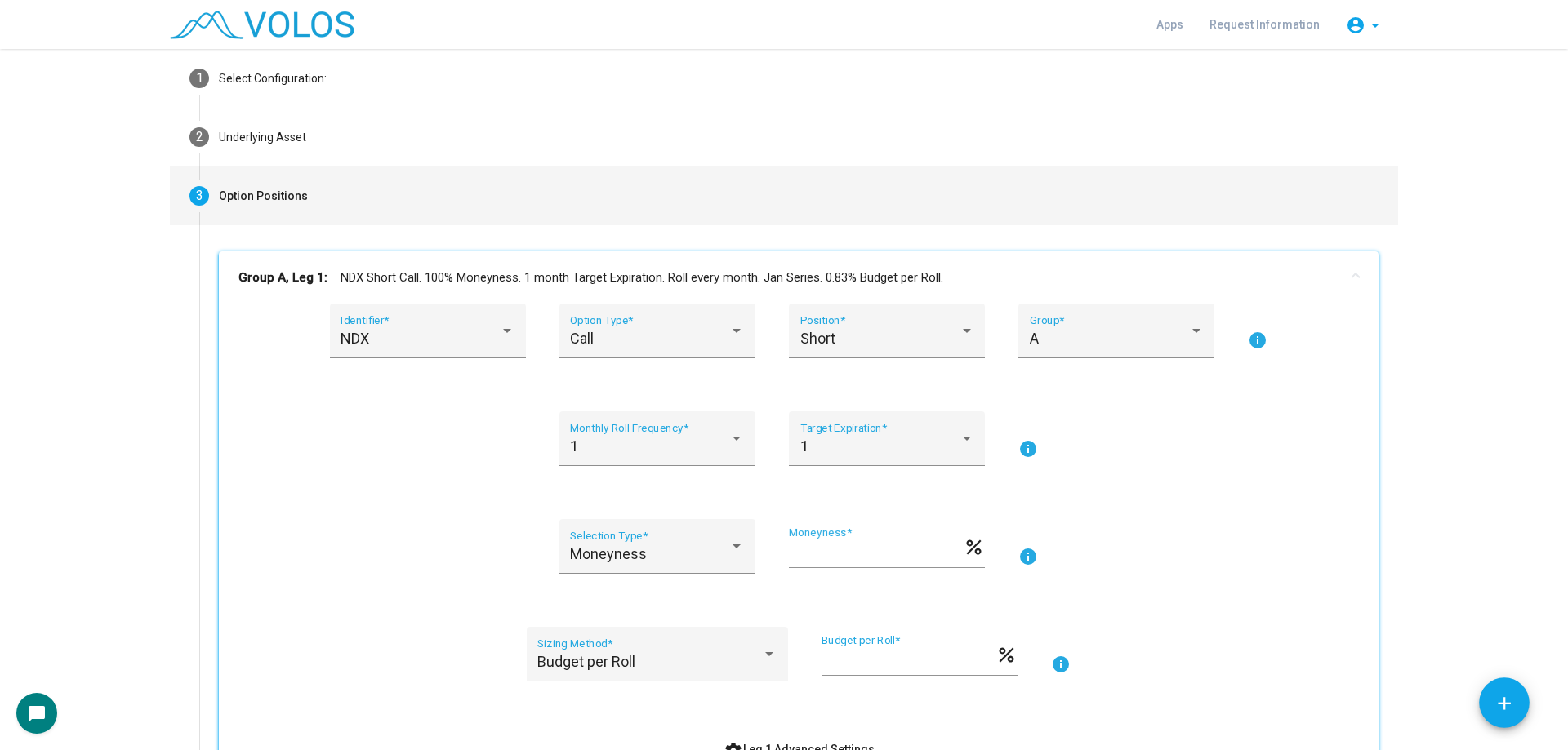
scroll to position [449, 0]
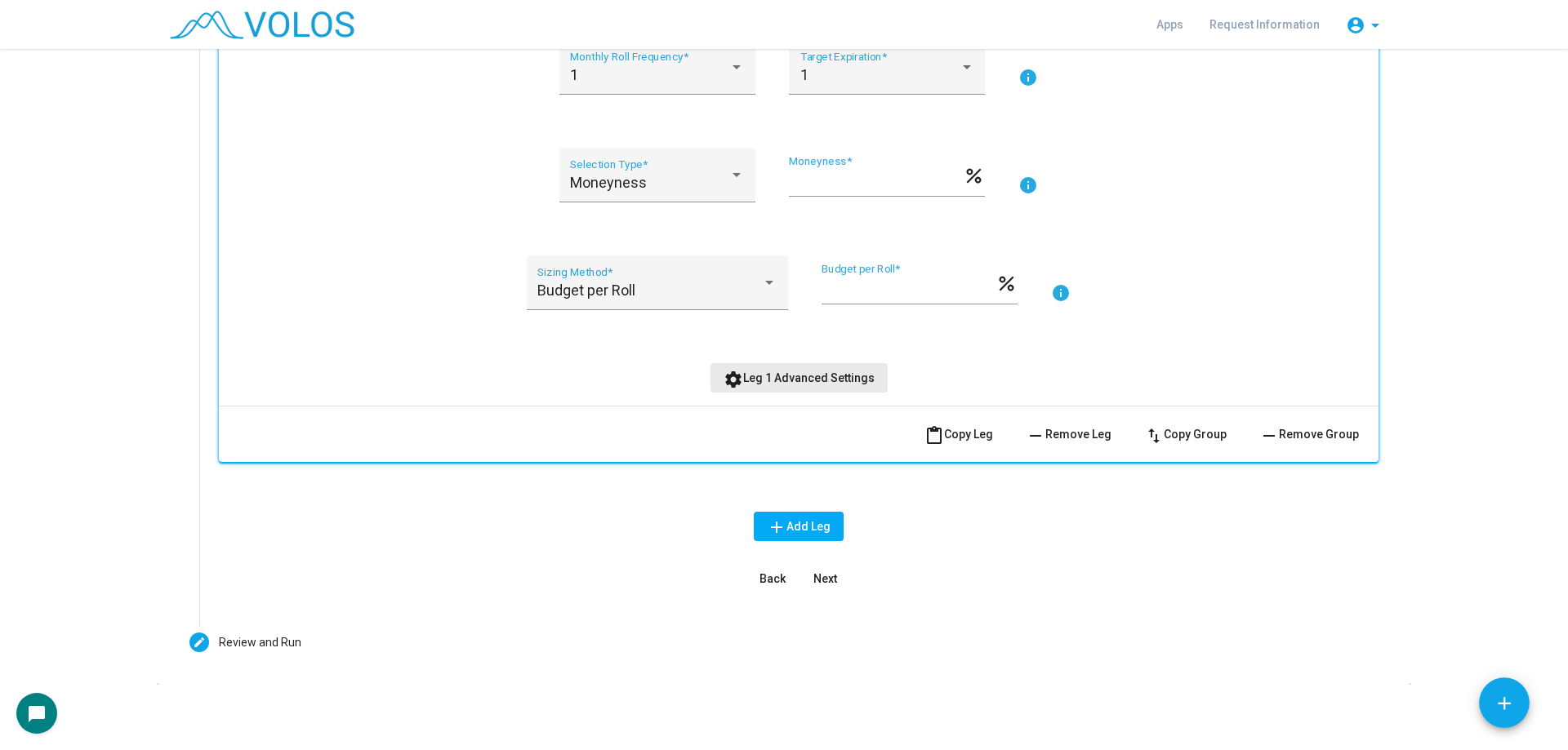
click at [795, 373] on span "settings Leg 1 Advanced Settings" at bounding box center [799, 378] width 151 height 13
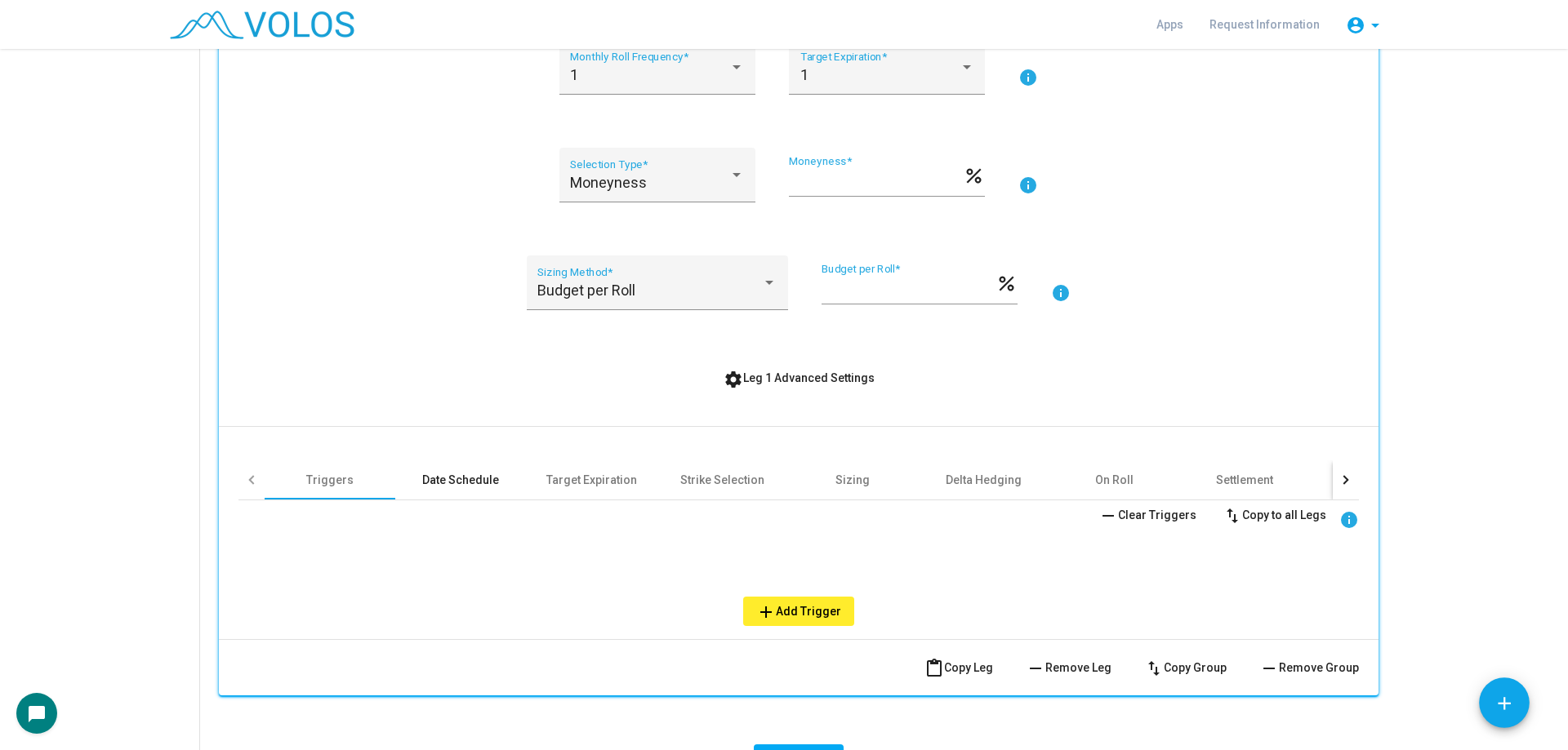
click at [487, 485] on div "Date Schedule" at bounding box center [460, 480] width 77 height 16
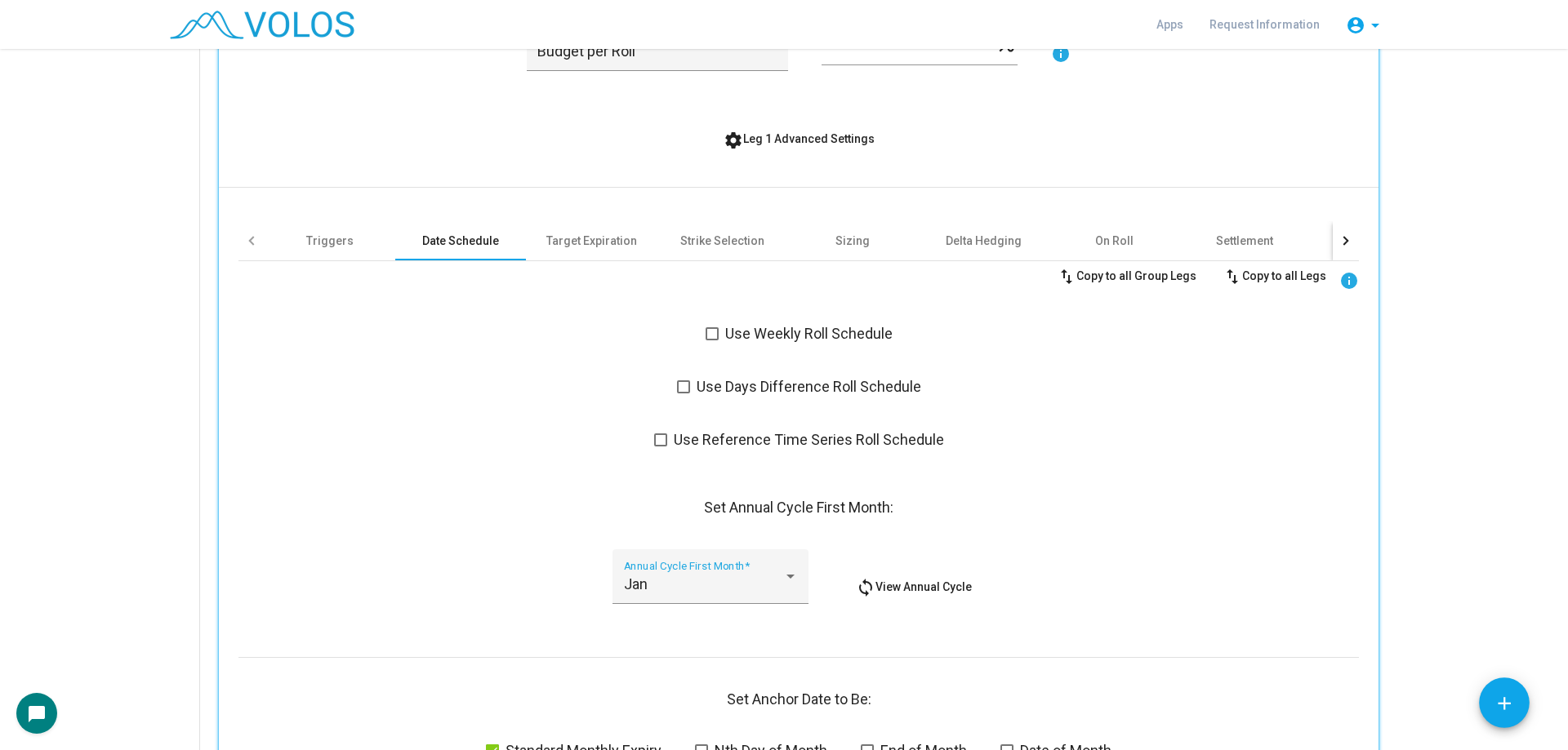
scroll to position [694, 0]
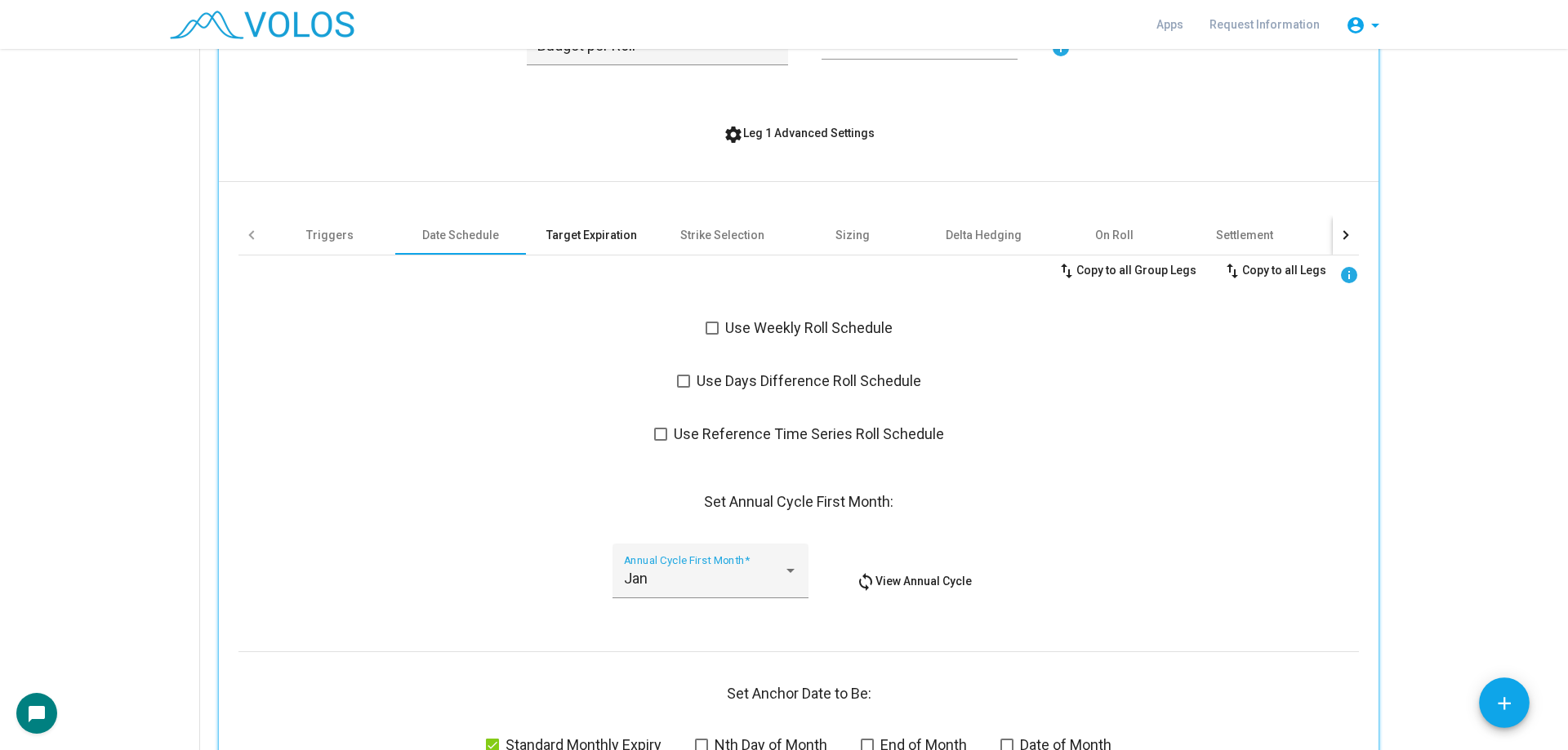
click at [588, 238] on div "Target Expiration" at bounding box center [591, 235] width 91 height 16
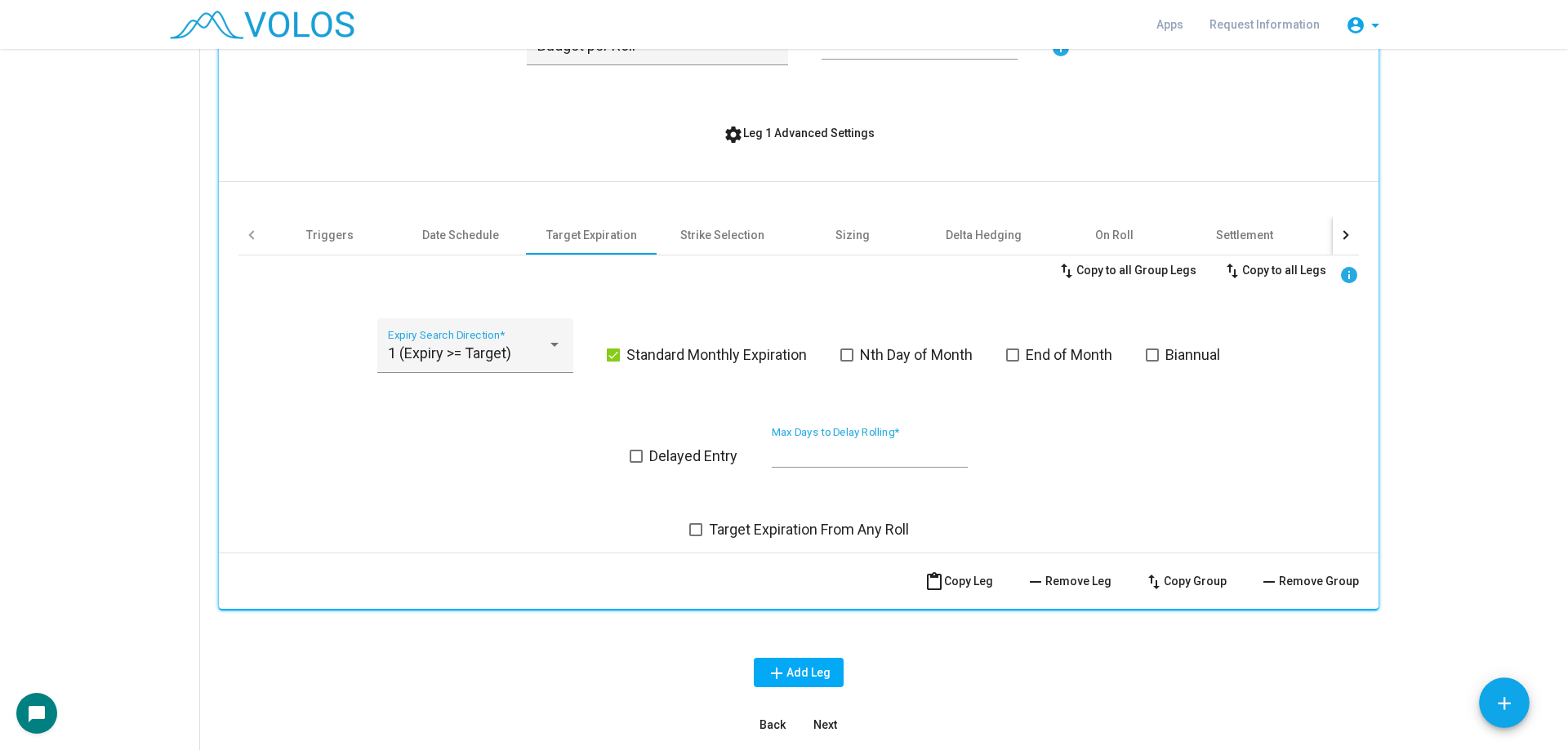
click at [754, 255] on div "swap_vert Copy to all Group Legs swap_vert Copy to all Legs info" at bounding box center [798, 270] width 1120 height 30
click at [751, 242] on div "Strike Selection" at bounding box center [722, 235] width 84 height 16
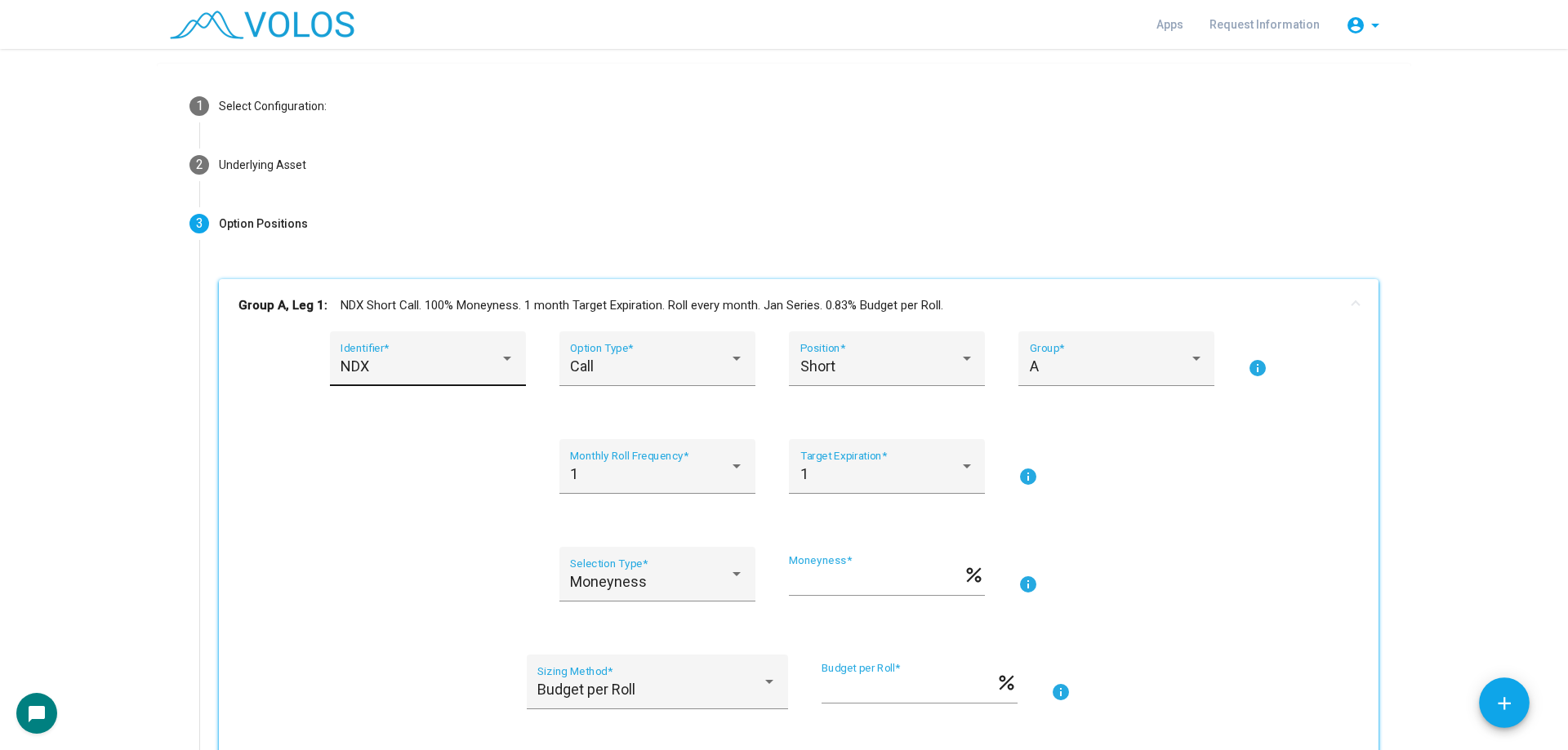
scroll to position [0, 0]
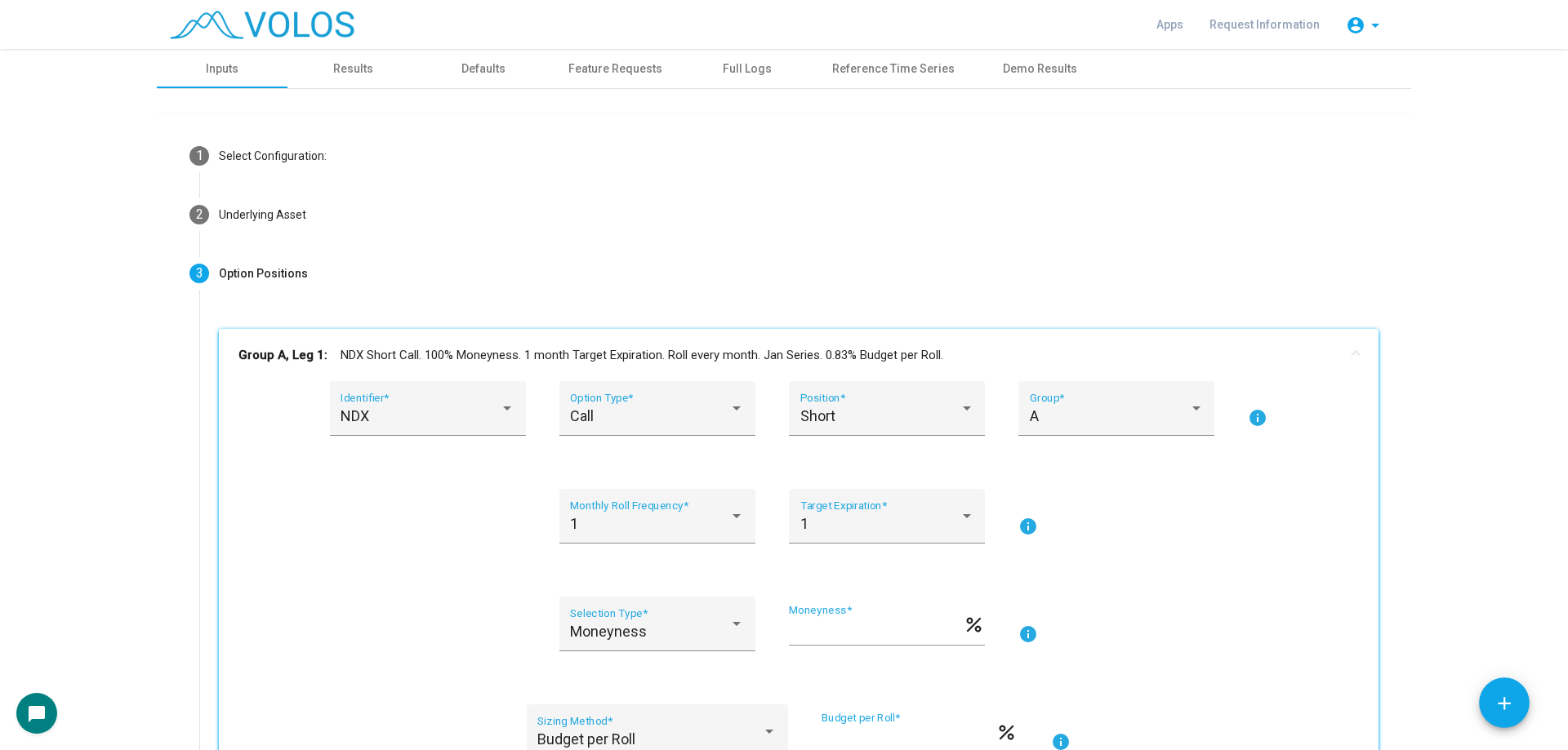
click at [585, 346] on mat-panel-title "Group A, Leg 1: NDX Short Call. 100% Moneyness. 1 month Target Expiration. Roll…" at bounding box center [789, 355] width 1101 height 19
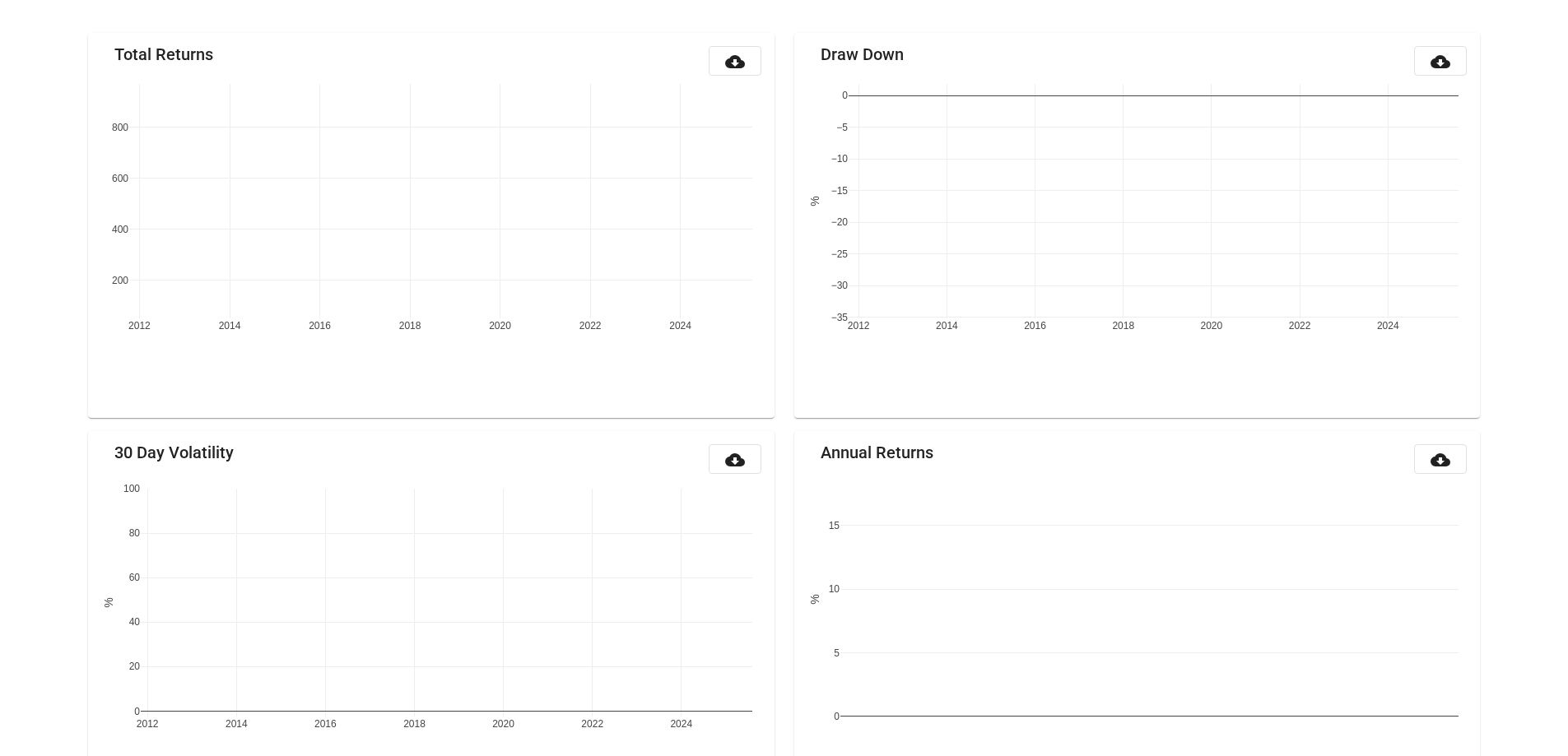
scroll to position [194, 0]
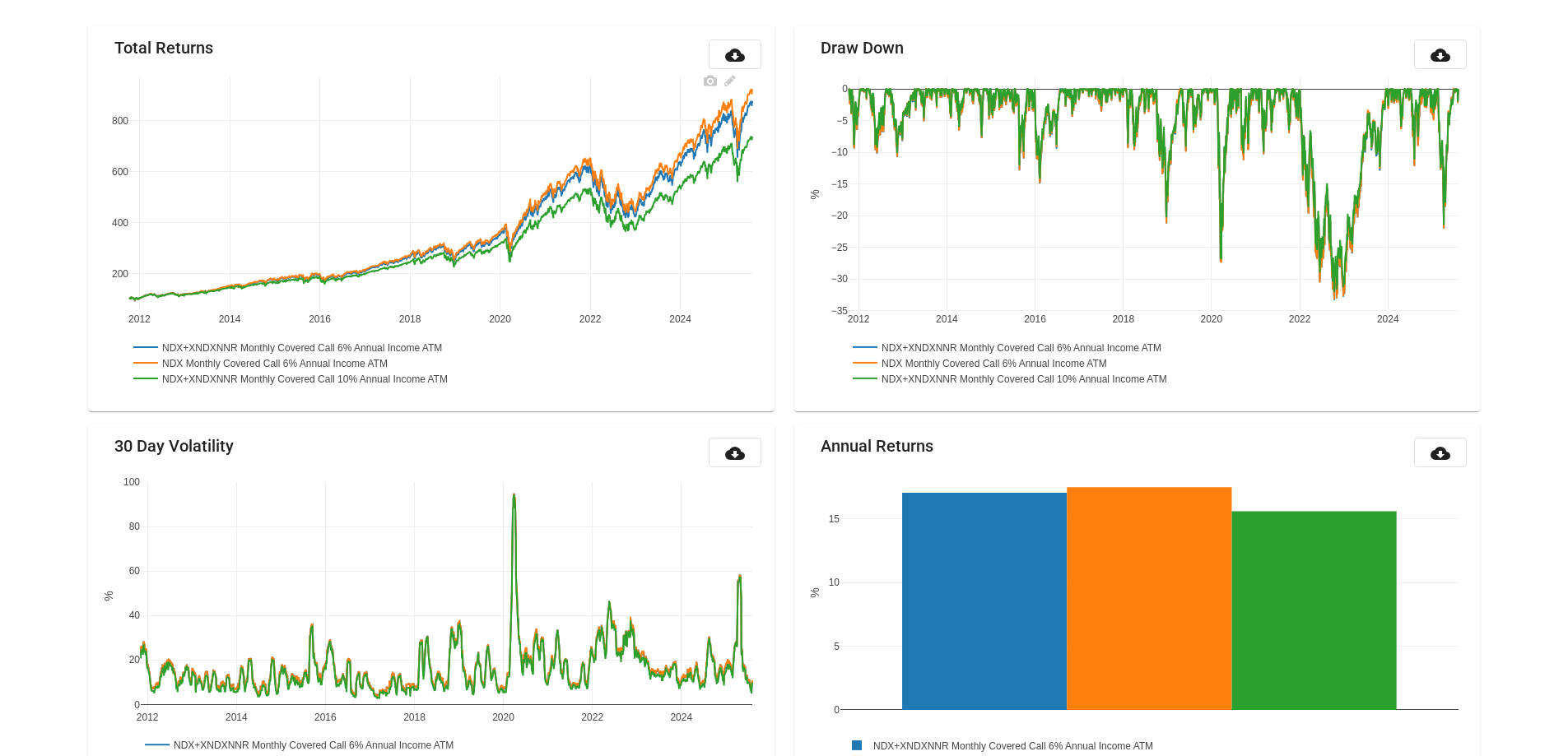
click at [388, 369] on rect at bounding box center [277, 363] width 295 height 15
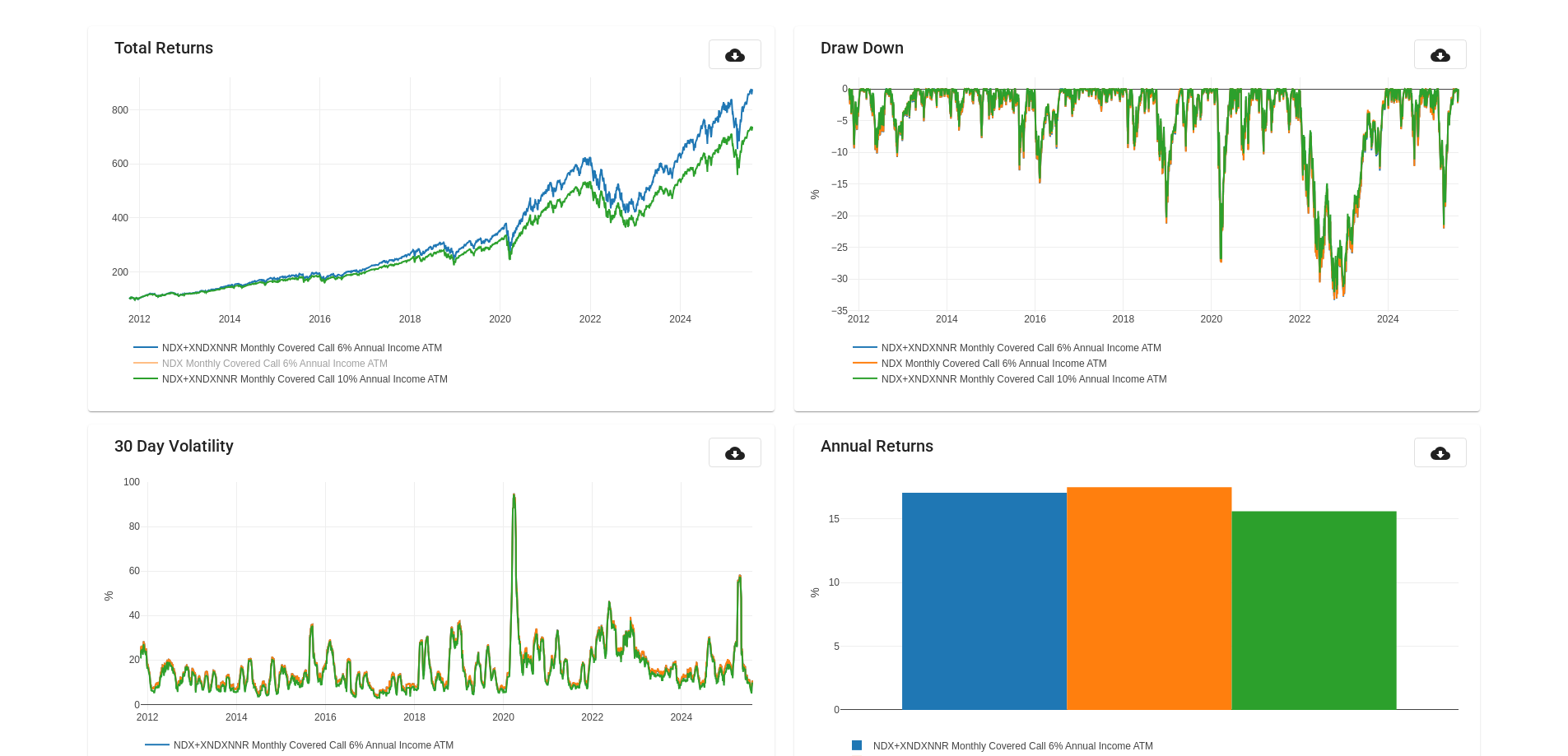
click at [788, 331] on div "Draw Down cloud_download 2012 2014 2016 2018 2020 2022 2024 −35 −30 −25 −20 −15…" at bounding box center [1137, 219] width 706 height 385
